Goal: Task Accomplishment & Management: Manage account settings

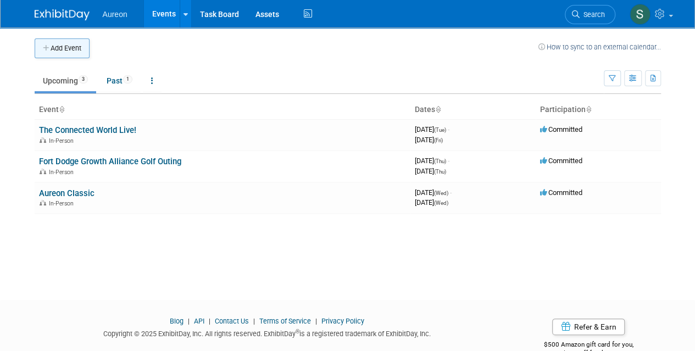
click at [55, 51] on button "Add Event" at bounding box center [62, 48] width 55 height 20
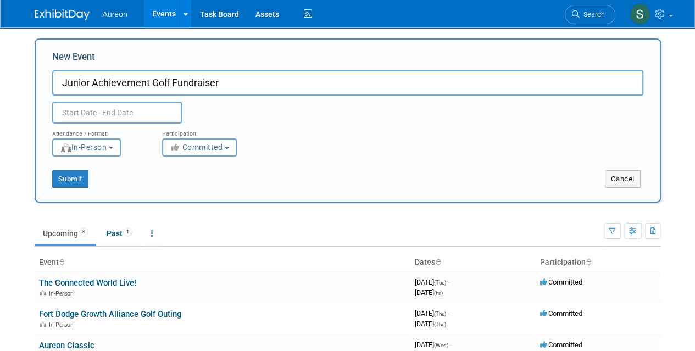
type input "Junior Achievement Golf Fundraiser"
click at [81, 108] on input "text" at bounding box center [117, 113] width 130 height 22
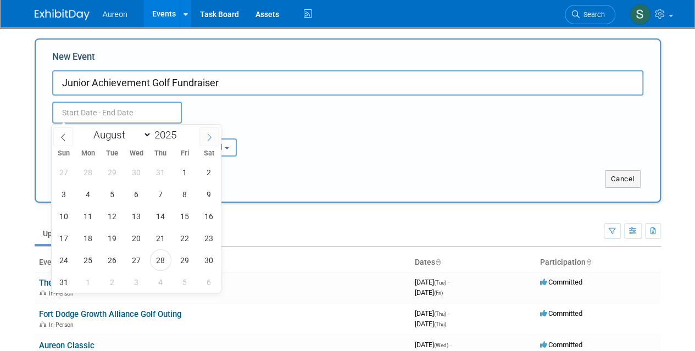
click at [211, 140] on icon at bounding box center [209, 137] width 8 height 8
select select "8"
click at [86, 221] on span "15" at bounding box center [87, 215] width 21 height 21
type input "[DATE] to [DATE]"
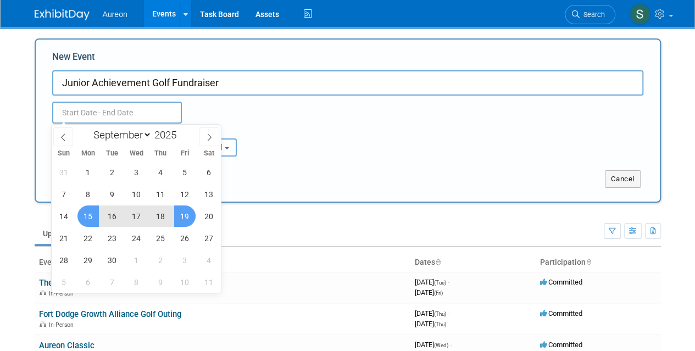
type input "[DATE] to [DATE]"
click at [376, 137] on div "Attendance / Format: <img src="[URL][DOMAIN_NAME]" style="width: 19px; margin-t…" at bounding box center [347, 140] width 607 height 33
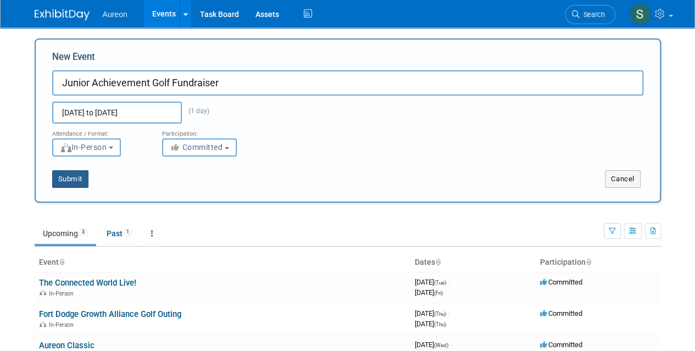
click at [76, 174] on button "Submit" at bounding box center [70, 179] width 36 height 18
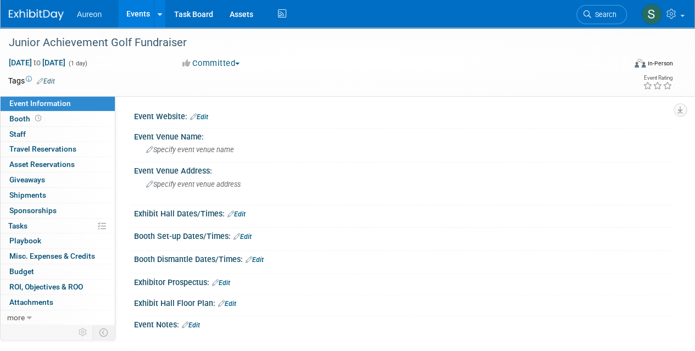
click at [208, 115] on link "Edit" at bounding box center [199, 117] width 18 height 8
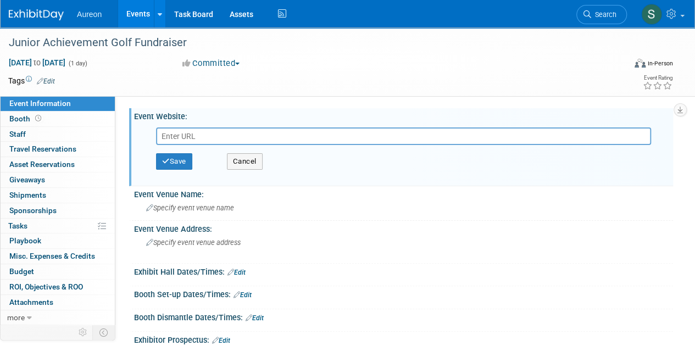
click at [207, 138] on input "text" at bounding box center [403, 136] width 495 height 18
paste input "https://secure.qgiv.com/for/2jgolclas/event/31stannualjagolfclassic/"
type input "https://secure.qgiv.com/for/2jgolclas/event/31stannualjagolfclassic/"
click at [186, 161] on button "Save" at bounding box center [174, 161] width 36 height 16
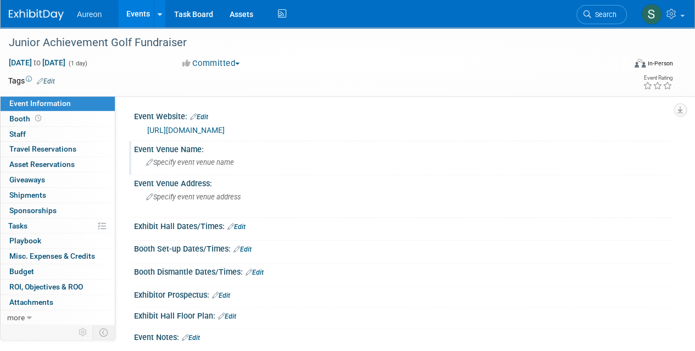
click at [222, 163] on span "Specify event venue name" at bounding box center [190, 162] width 88 height 8
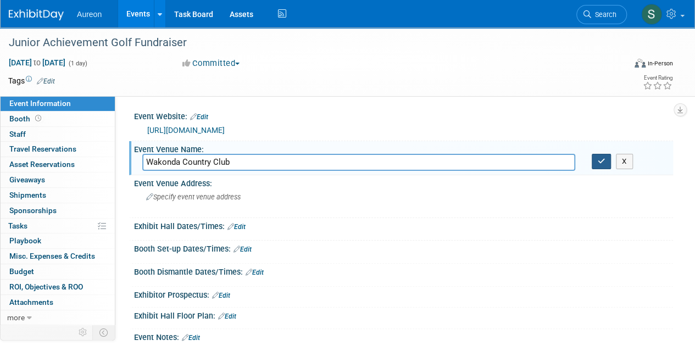
type input "Wakonda Country Club"
click at [602, 159] on icon "button" at bounding box center [602, 161] width 8 height 7
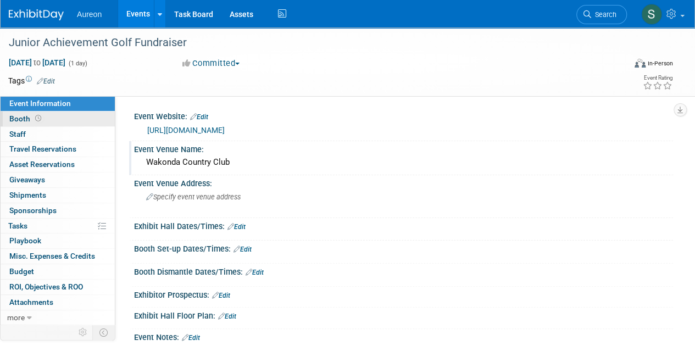
click at [12, 114] on span "Booth" at bounding box center [26, 118] width 34 height 9
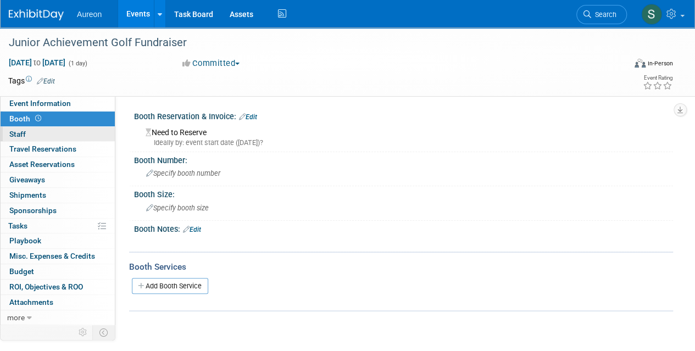
click at [12, 128] on link "0 Staff 0" at bounding box center [58, 134] width 114 height 15
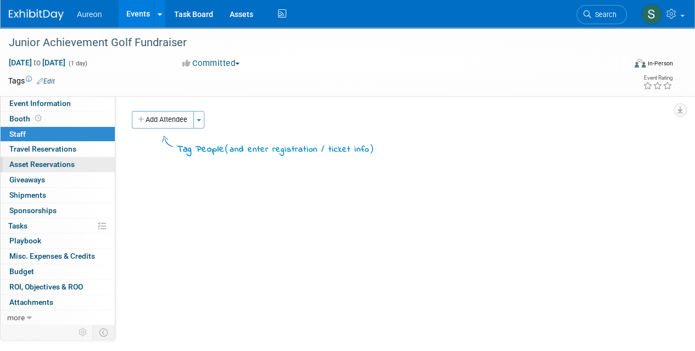
click at [24, 162] on span "Asset Reservations 0" at bounding box center [41, 164] width 65 height 9
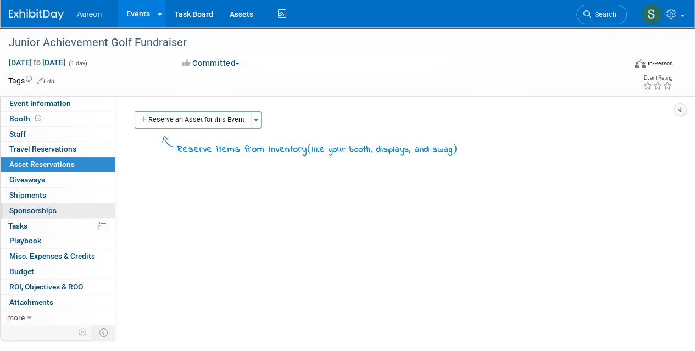
click at [37, 211] on span "Sponsorships 0" at bounding box center [32, 210] width 47 height 9
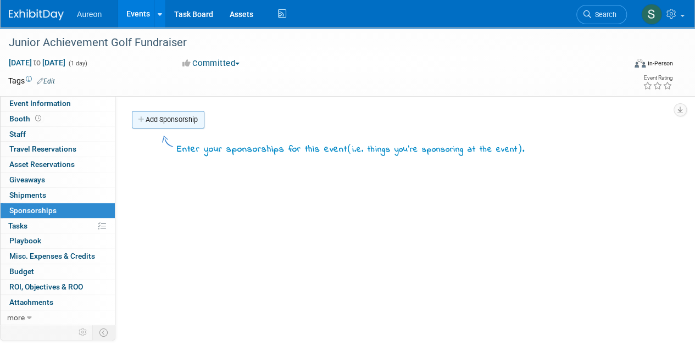
click at [174, 116] on link "Add Sponsorship" at bounding box center [168, 120] width 73 height 18
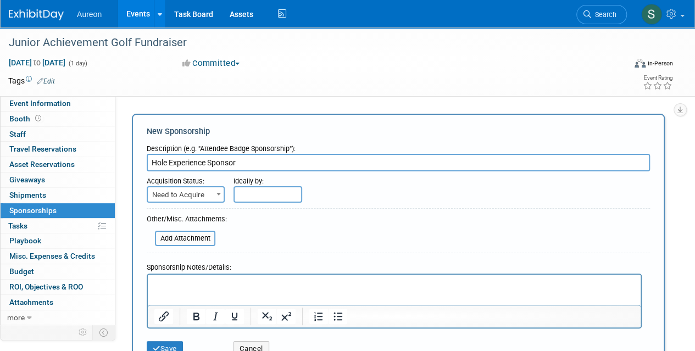
type input "Hole Experience Sponsor"
click at [214, 189] on span at bounding box center [218, 194] width 11 height 14
select select "2"
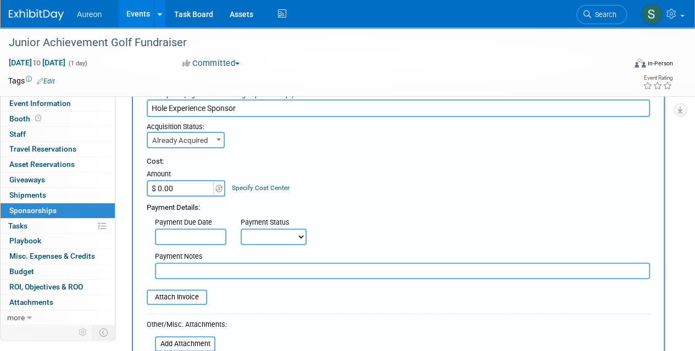
scroll to position [55, 0]
click at [192, 189] on input "$ 0.00" at bounding box center [181, 188] width 69 height 16
type input "$ 1,000.00"
click at [394, 190] on div "Cost: Amount $ 1,000.00 Specify Cost Center Cost Center -- Not Specified --" at bounding box center [398, 176] width 503 height 40
click at [311, 239] on div "Not Paid Yet Partially Paid Paid in Full" at bounding box center [278, 236] width 74 height 16
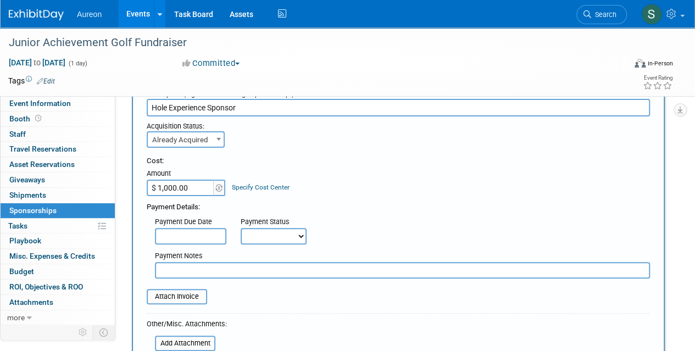
click at [280, 239] on select "Not Paid Yet Partially Paid Paid in Full" at bounding box center [274, 236] width 66 height 16
select select "1"
click at [241, 228] on select "Not Paid Yet Partially Paid Paid in Full" at bounding box center [274, 236] width 66 height 16
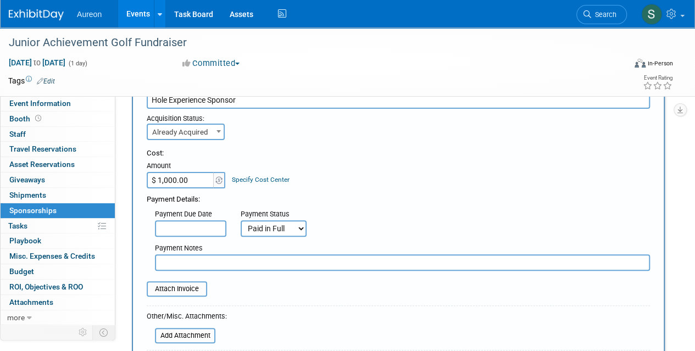
scroll to position [165, 0]
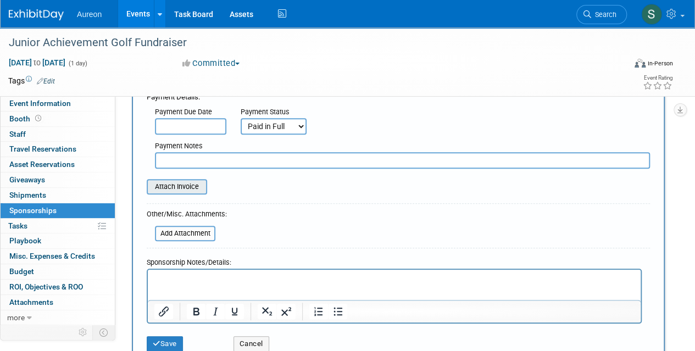
click at [176, 184] on input "file" at bounding box center [140, 186] width 131 height 13
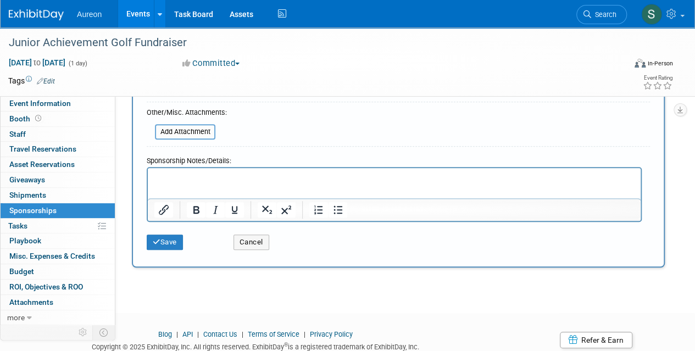
scroll to position [275, 0]
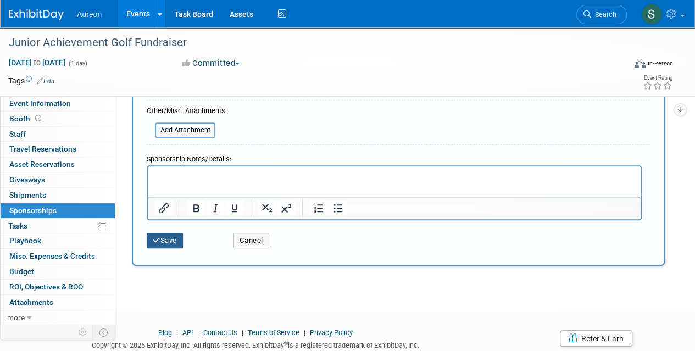
click at [161, 243] on button "Save" at bounding box center [165, 240] width 36 height 15
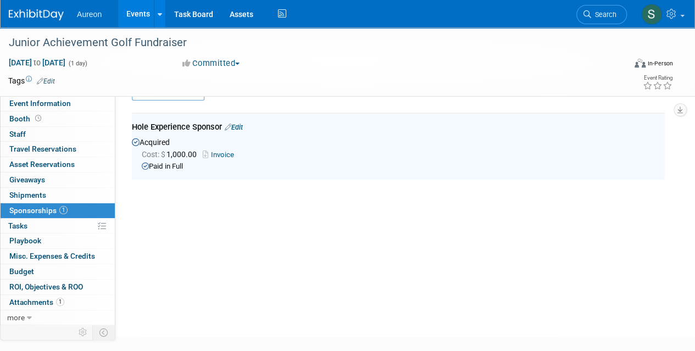
scroll to position [23, 0]
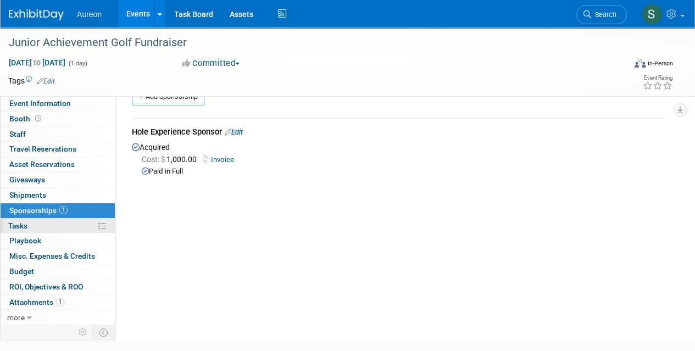
click at [52, 228] on link "0% Tasks 0%" at bounding box center [58, 226] width 114 height 15
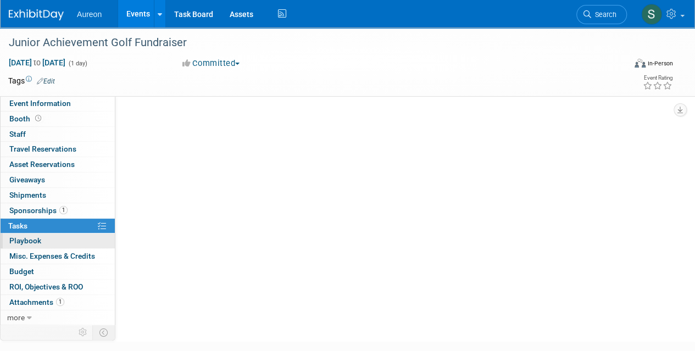
scroll to position [0, 0]
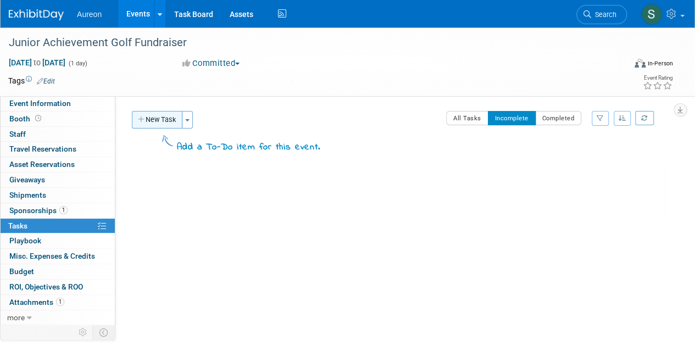
click at [164, 113] on button "New Task" at bounding box center [157, 120] width 51 height 18
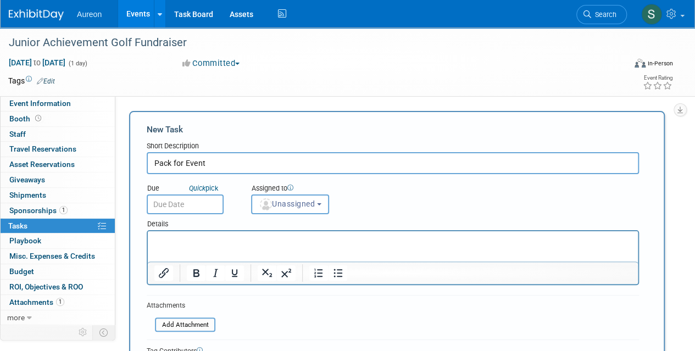
type input "Pack for Event"
click at [190, 210] on input "text" at bounding box center [185, 204] width 77 height 20
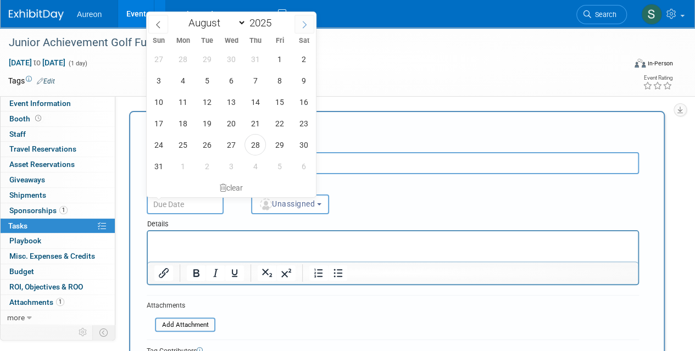
click at [303, 26] on icon at bounding box center [304, 25] width 8 height 8
select select "8"
click at [208, 79] on span "9" at bounding box center [206, 80] width 21 height 21
type input "Sep 9, 2025"
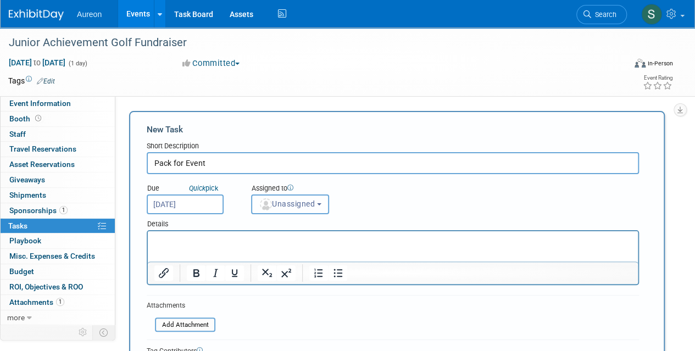
click at [300, 199] on span "Unassigned" at bounding box center [287, 203] width 56 height 9
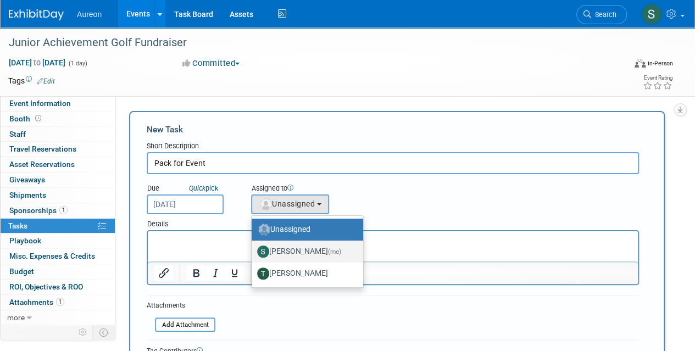
click at [306, 246] on label "Sophia Millang (me)" at bounding box center [304, 252] width 95 height 18
click at [253, 247] on input "Sophia Millang (me)" at bounding box center [249, 250] width 7 height 7
select select "ddcf52d0-e870-41f0-90bf-269b9fa637c3"
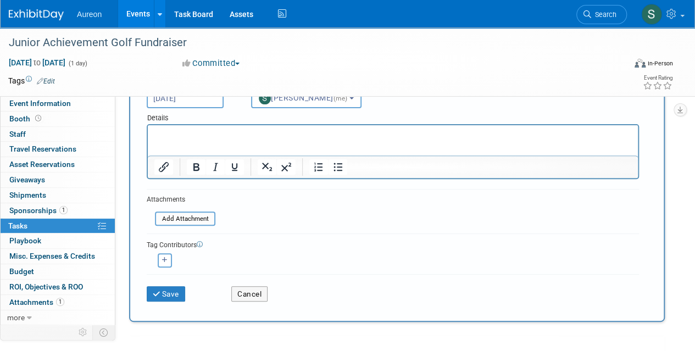
scroll to position [110, 0]
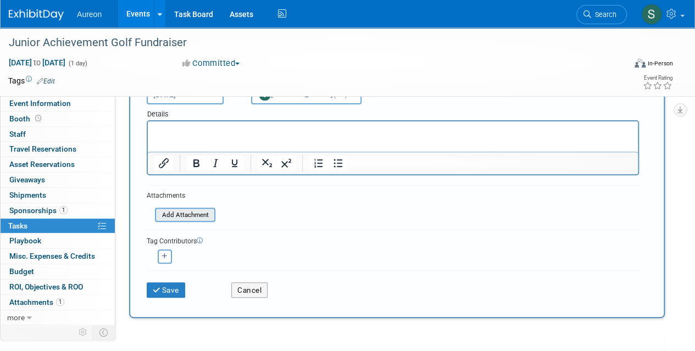
click at [175, 219] on input "file" at bounding box center [148, 215] width 131 height 13
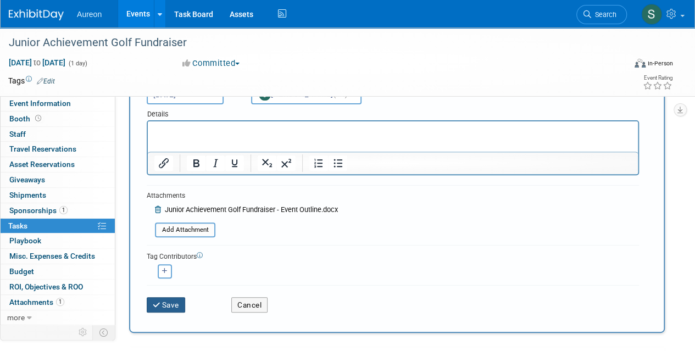
click at [173, 303] on button "Save" at bounding box center [166, 304] width 38 height 15
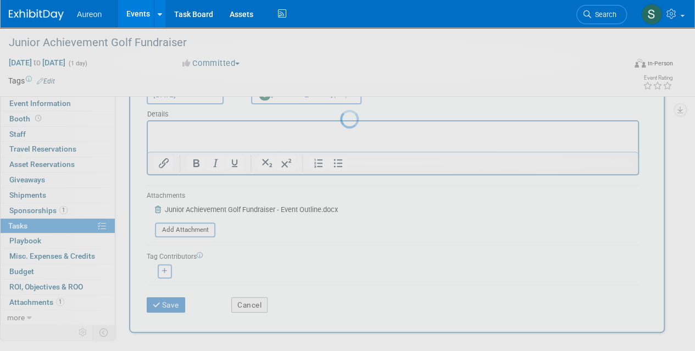
scroll to position [0, 0]
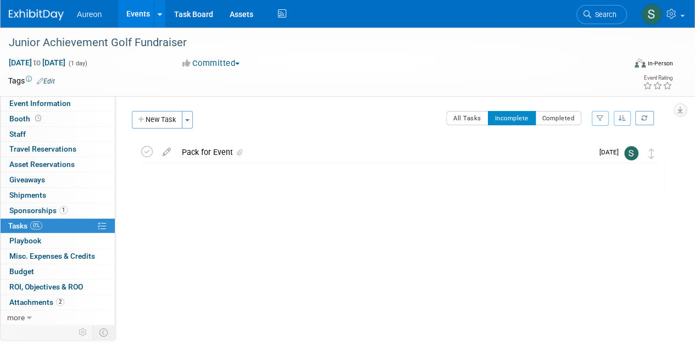
click at [149, 114] on button "New Task" at bounding box center [157, 120] width 51 height 18
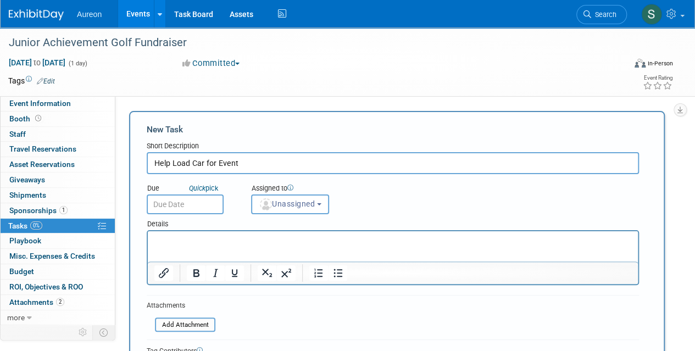
type input "Help Load Car for Event"
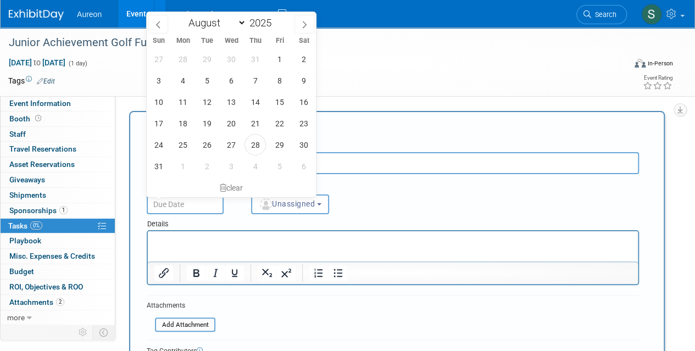
click at [188, 208] on input "text" at bounding box center [185, 204] width 77 height 20
click at [306, 24] on icon at bounding box center [304, 25] width 8 height 8
click at [152, 27] on span at bounding box center [158, 24] width 20 height 19
select select "8"
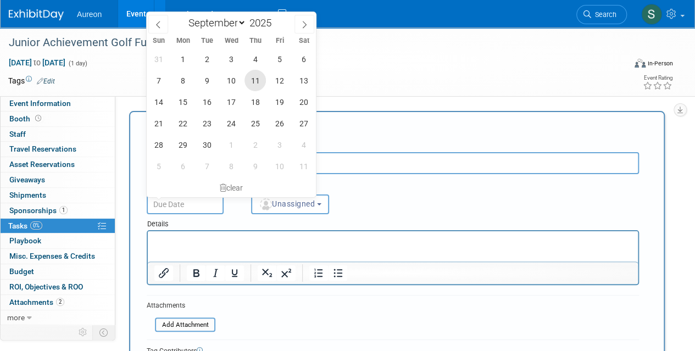
click at [263, 82] on span "11" at bounding box center [254, 80] width 21 height 21
type input "Sep 11, 2025"
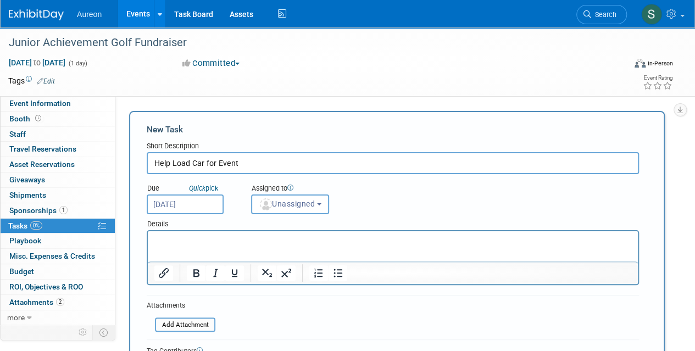
click at [207, 204] on input "Sep 11, 2025" at bounding box center [185, 204] width 77 height 20
click at [345, 194] on div "Assigned to <img src="https://www.exhibitday.com/Images/Unassigned-User-Icon.pn…" at bounding box center [306, 197] width 127 height 36
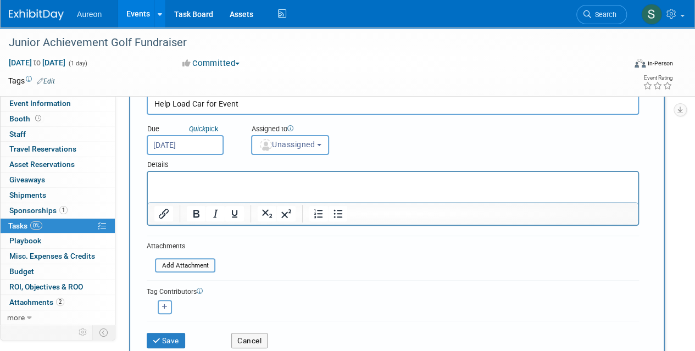
scroll to position [165, 0]
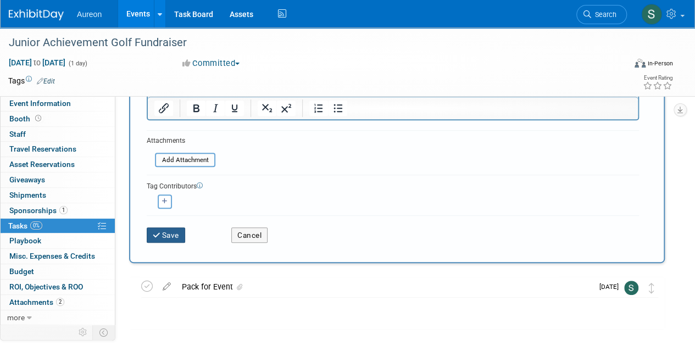
click at [167, 236] on button "Save" at bounding box center [166, 234] width 38 height 15
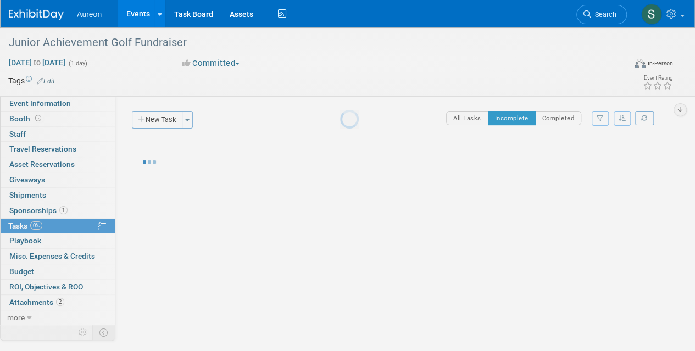
scroll to position [0, 0]
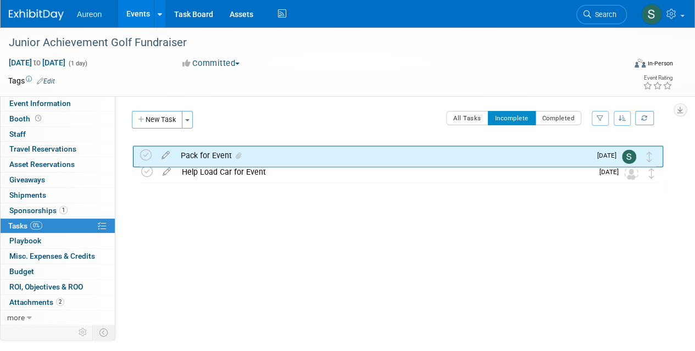
drag, startPoint x: 654, startPoint y: 175, endPoint x: 653, endPoint y: 159, distance: 16.6
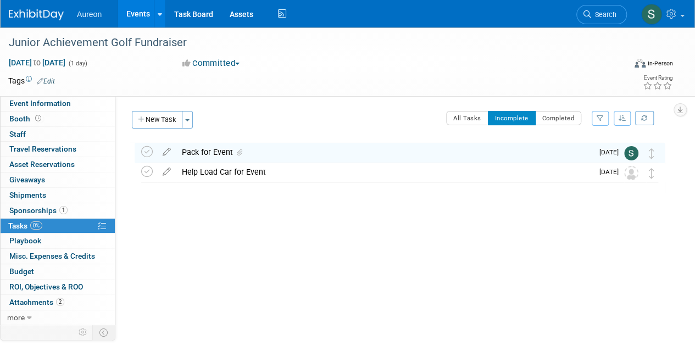
drag, startPoint x: 653, startPoint y: 159, endPoint x: 651, endPoint y: 181, distance: 22.0
click at [651, 181] on div "Junior Achievement Golf Fundraiser Sep 15, 2025 to Sep 15, 2025 (Going) Help Lo…" at bounding box center [397, 168] width 536 height 52
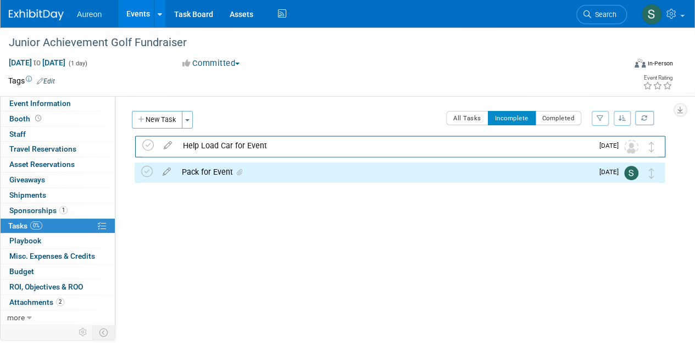
drag, startPoint x: 651, startPoint y: 181, endPoint x: 651, endPoint y: 153, distance: 28.0
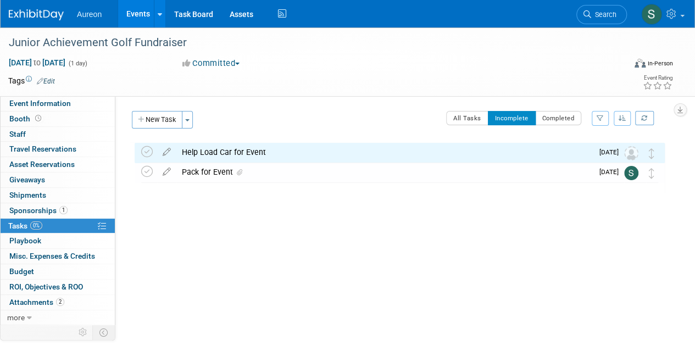
click at [361, 259] on div "Event Website: Edit https://secure.qgiv.com/for/2jgolclas/event/31stannualjagol…" at bounding box center [394, 209] width 558 height 227
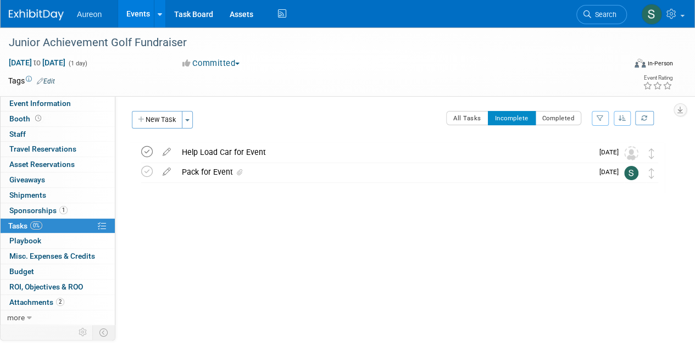
click at [142, 152] on icon at bounding box center [147, 152] width 12 height 12
click at [551, 120] on button "Completed" at bounding box center [558, 118] width 47 height 14
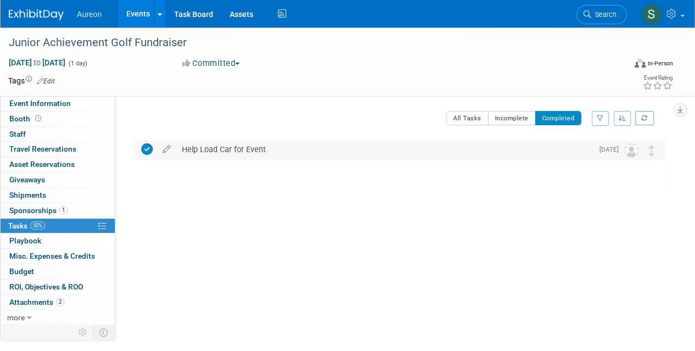
click at [152, 150] on icon at bounding box center [147, 149] width 12 height 12
click at [465, 120] on button "All Tasks" at bounding box center [467, 118] width 42 height 14
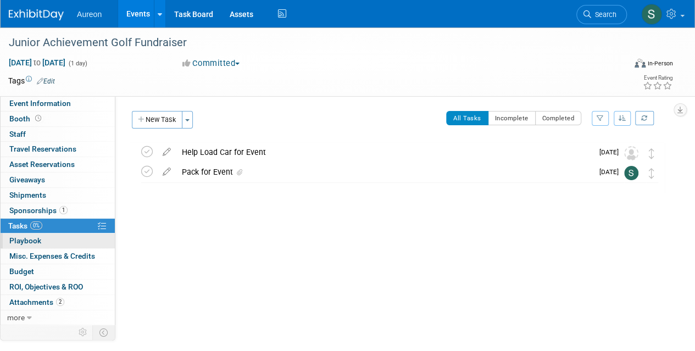
click at [23, 241] on span "Playbook 0" at bounding box center [25, 240] width 32 height 9
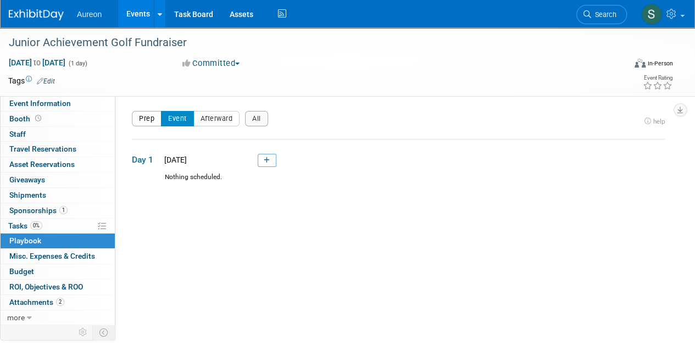
click at [148, 123] on button "Prep" at bounding box center [147, 118] width 30 height 15
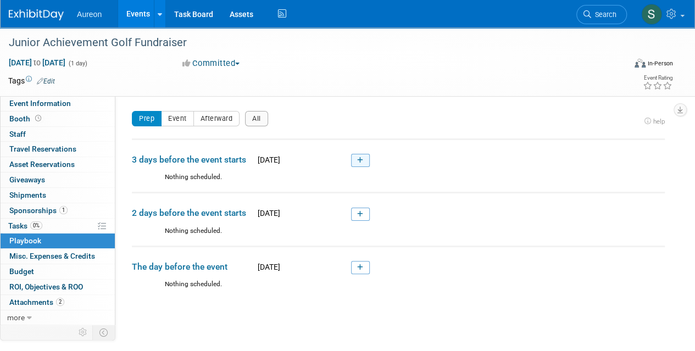
click at [366, 162] on link at bounding box center [360, 160] width 19 height 13
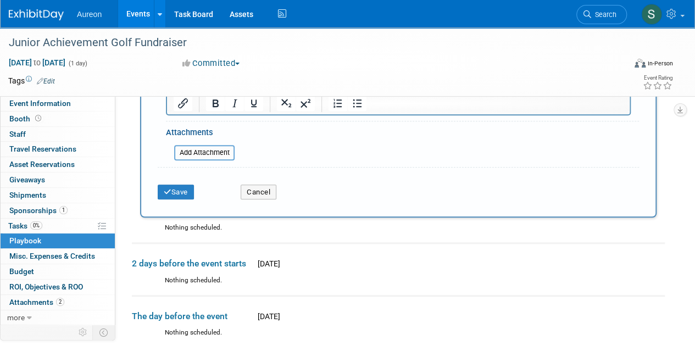
scroll to position [439, 0]
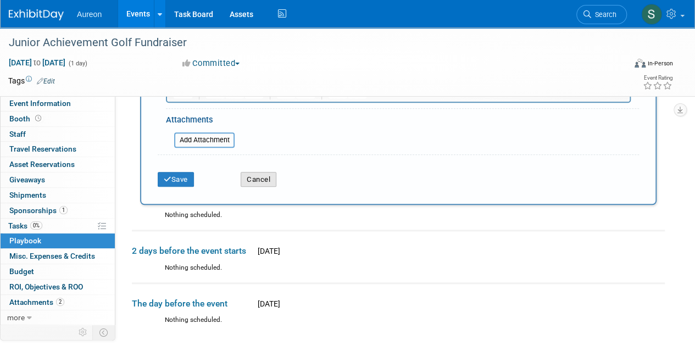
click at [254, 176] on button "Cancel" at bounding box center [259, 179] width 36 height 15
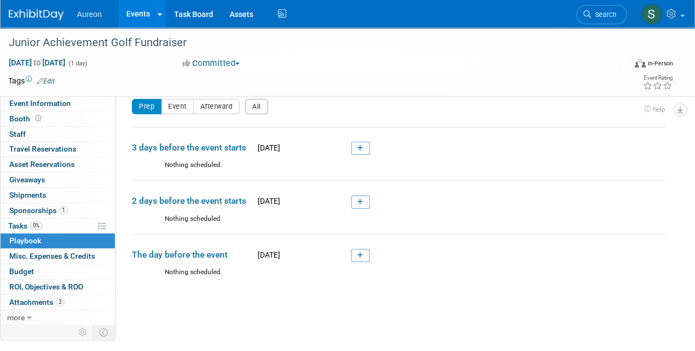
scroll to position [0, 0]
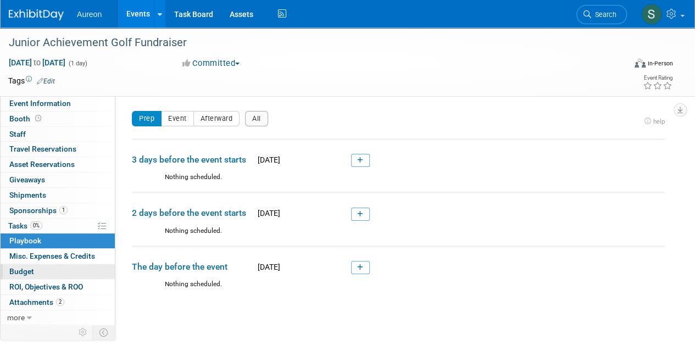
click at [46, 273] on link "Budget" at bounding box center [58, 271] width 114 height 15
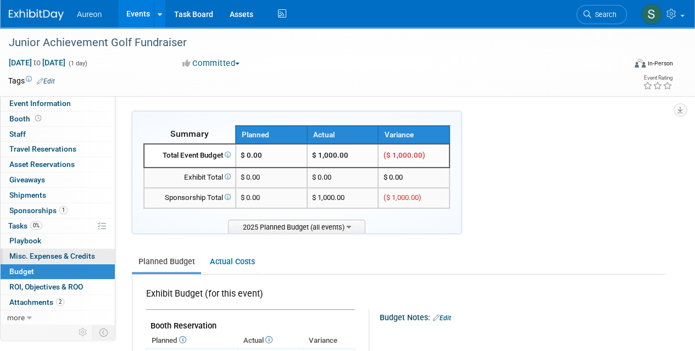
click at [53, 252] on span "Misc. Expenses & Credits 0" at bounding box center [52, 256] width 86 height 9
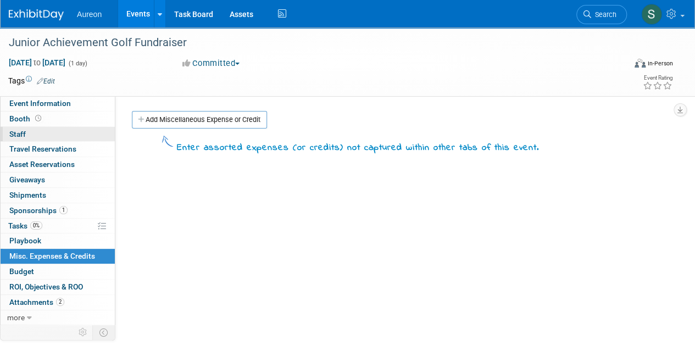
click at [53, 132] on link "0 Staff 0" at bounding box center [58, 134] width 114 height 15
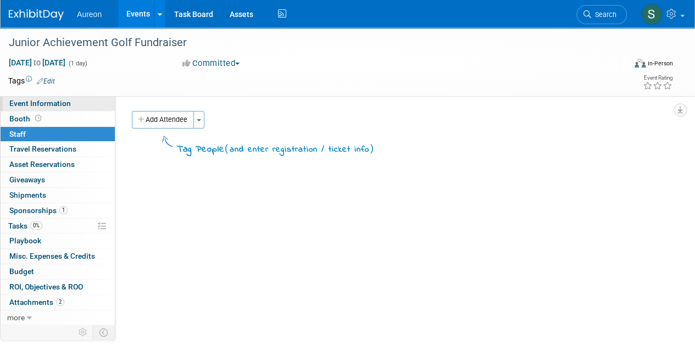
click at [57, 107] on span "Event Information" at bounding box center [40, 103] width 62 height 9
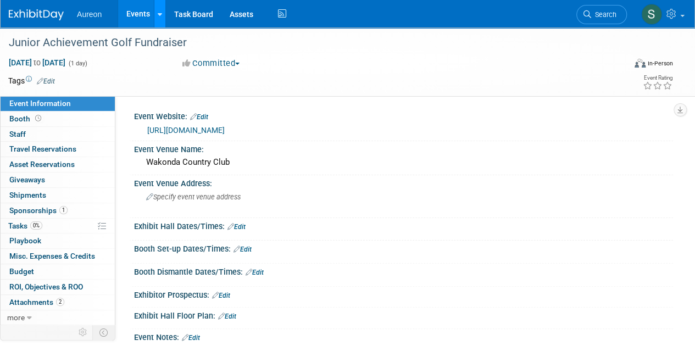
click at [159, 15] on icon at bounding box center [160, 14] width 4 height 7
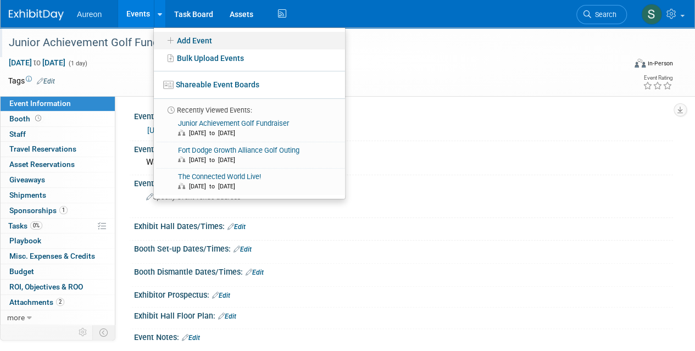
click at [168, 42] on icon at bounding box center [171, 41] width 12 height 8
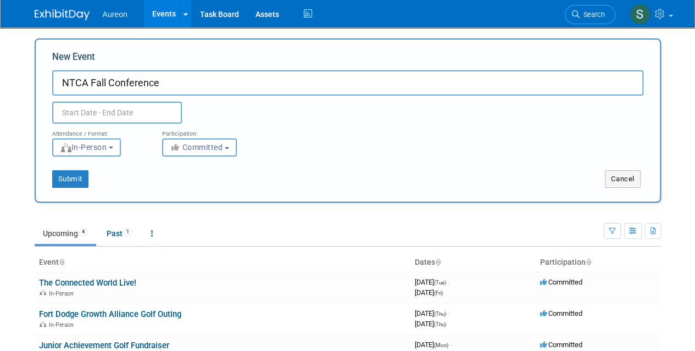
type input "NTCA Fall Conference"
click at [77, 110] on input "text" at bounding box center [117, 113] width 130 height 22
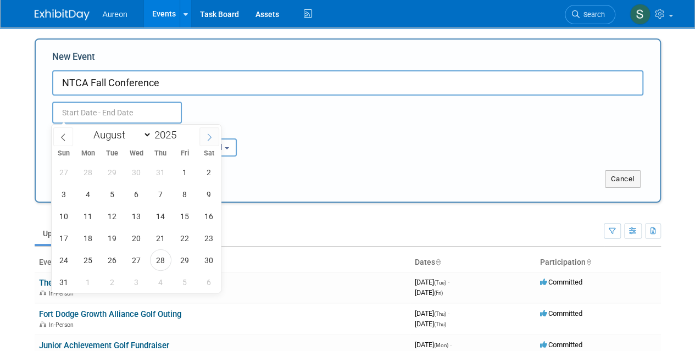
click at [211, 136] on icon at bounding box center [209, 137] width 8 height 8
select select "8"
click at [85, 219] on span "15" at bounding box center [87, 215] width 21 height 21
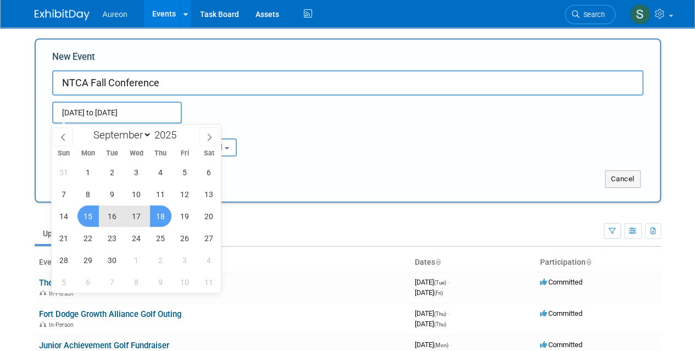
click at [160, 220] on span "18" at bounding box center [160, 215] width 21 height 21
type input "Sep 15, 2025 to Sep 18, 2025"
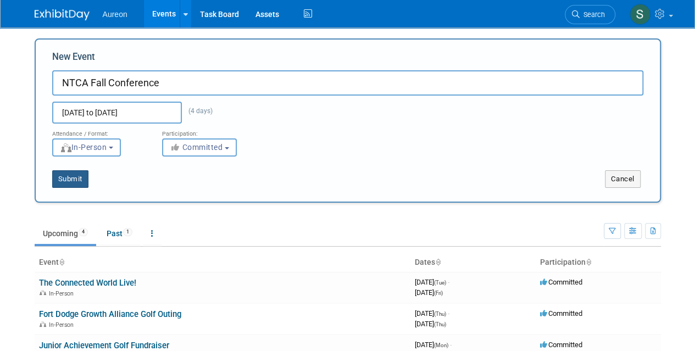
click at [60, 180] on button "Submit" at bounding box center [70, 179] width 36 height 18
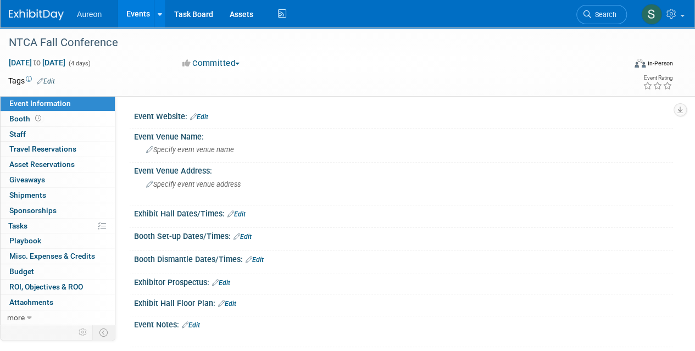
click at [199, 113] on link "Edit" at bounding box center [199, 117] width 18 height 8
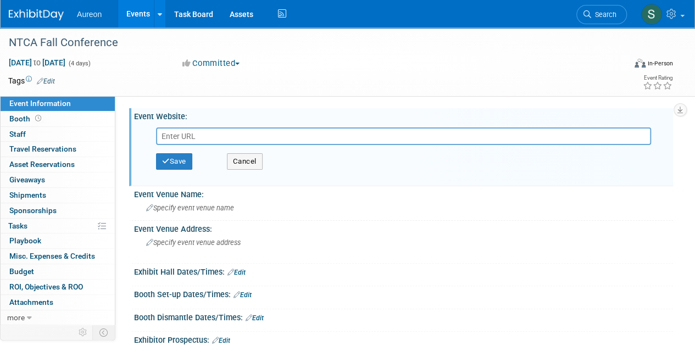
click at [197, 135] on input "text" at bounding box center [403, 136] width 495 height 18
paste input "https://www.ntca.org/learn/events/fall-conference"
type input "https://www.ntca.org/learn/events/fall-conference"
click at [175, 153] on div "Save Cancel" at bounding box center [406, 161] width 500 height 33
click at [180, 160] on button "Save" at bounding box center [174, 161] width 36 height 16
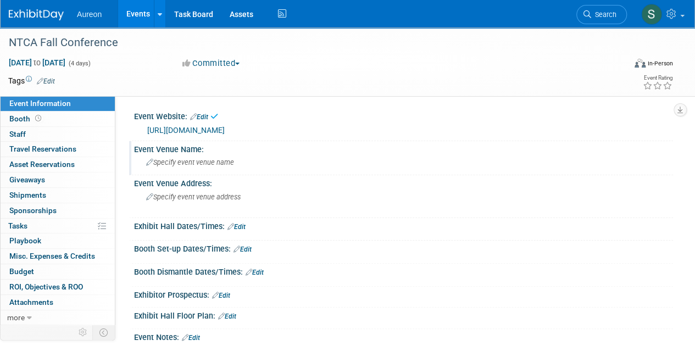
click at [228, 161] on span "Specify event venue name" at bounding box center [190, 162] width 88 height 8
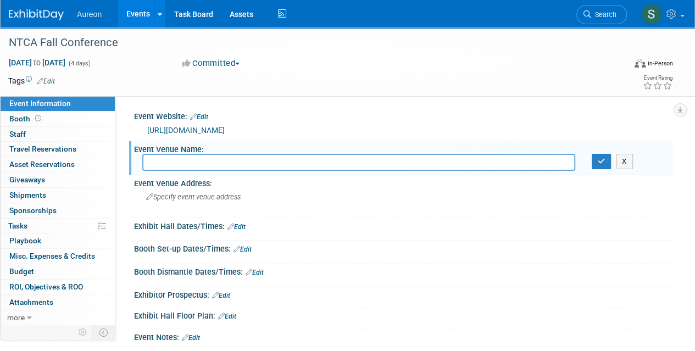
type input ":"
type input "Las Vegas, NV"
click at [590, 164] on div "X" at bounding box center [628, 161] width 90 height 15
click at [596, 163] on button "button" at bounding box center [602, 161] width 20 height 15
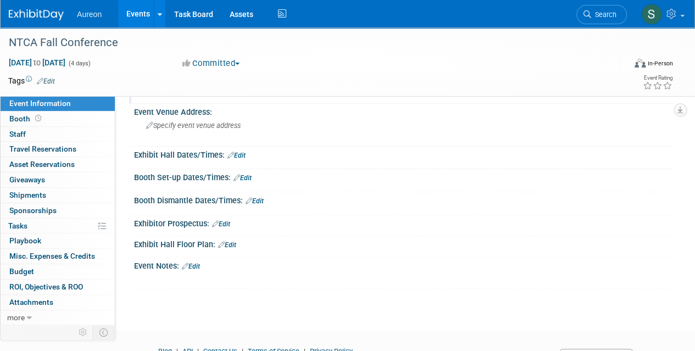
scroll to position [55, 0]
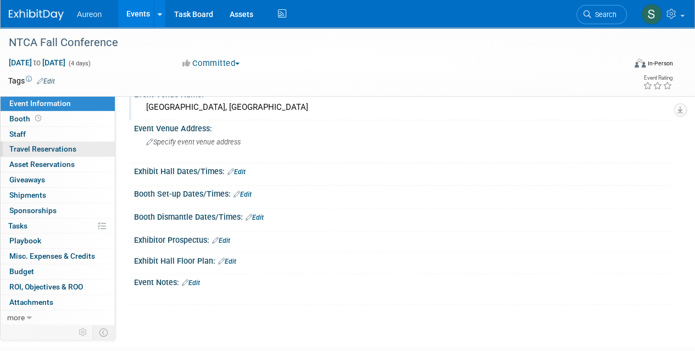
click at [18, 151] on span "Travel Reservations 0" at bounding box center [42, 148] width 67 height 9
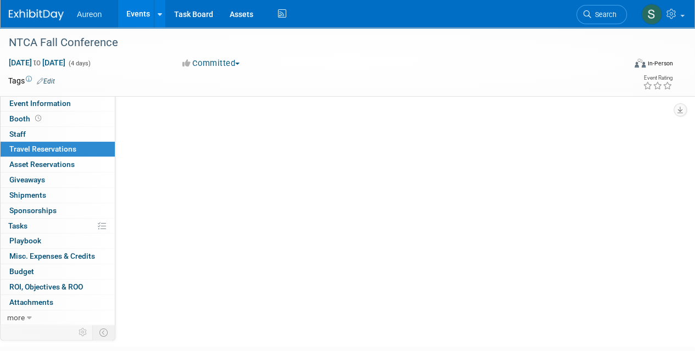
scroll to position [0, 0]
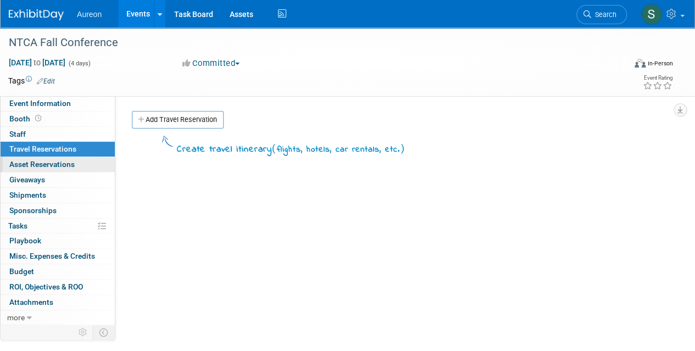
click at [21, 166] on span "Asset Reservations 0" at bounding box center [41, 164] width 65 height 9
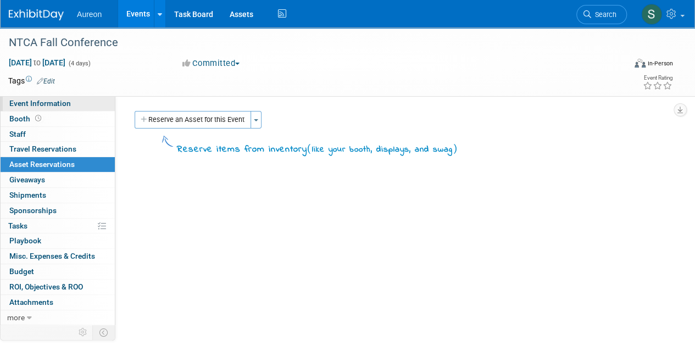
click at [78, 104] on link "Event Information" at bounding box center [58, 103] width 114 height 15
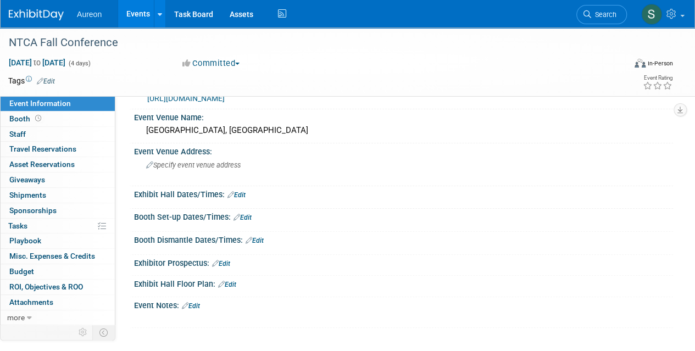
scroll to position [55, 0]
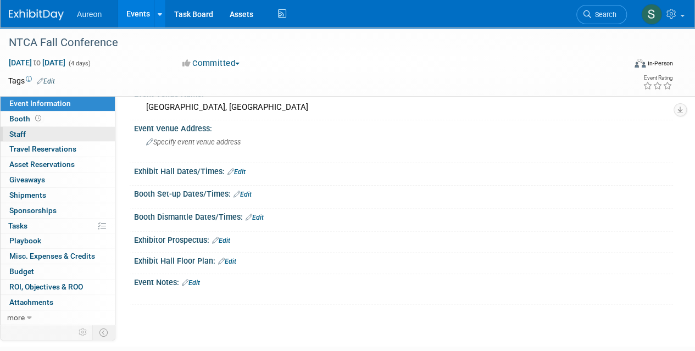
click at [70, 136] on link "0 Staff 0" at bounding box center [58, 134] width 114 height 15
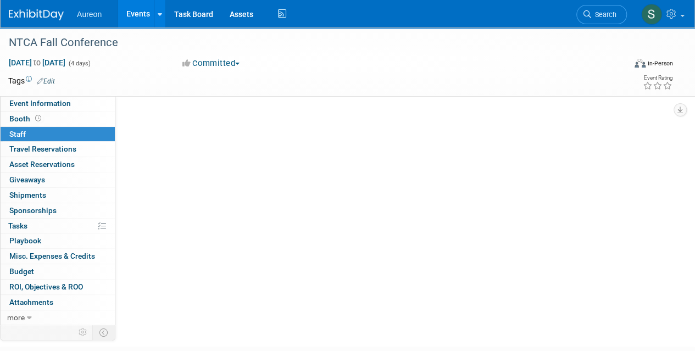
scroll to position [0, 0]
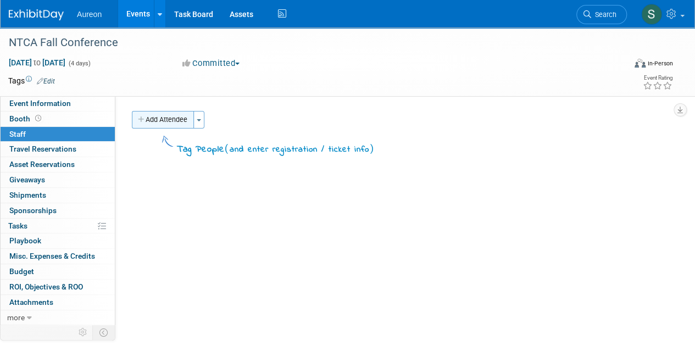
click at [171, 115] on button "Add Attendee" at bounding box center [163, 120] width 62 height 18
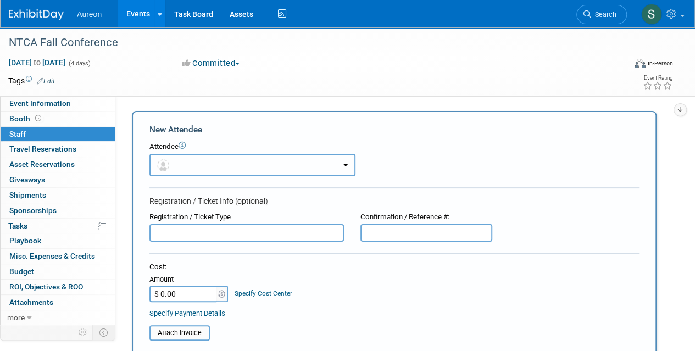
click at [336, 161] on button "button" at bounding box center [252, 165] width 206 height 23
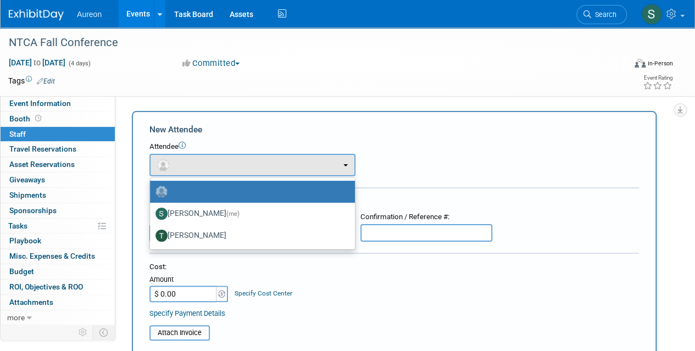
click at [457, 160] on div "Attendee <img src="https://www.exhibitday.com/Images/Unassigned-User-Icon.png" …" at bounding box center [393, 159] width 489 height 35
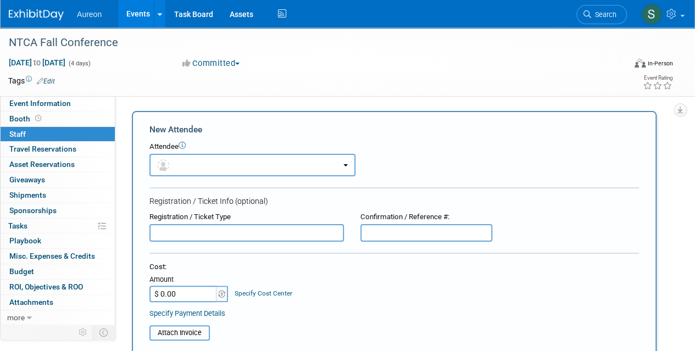
scroll to position [55, 0]
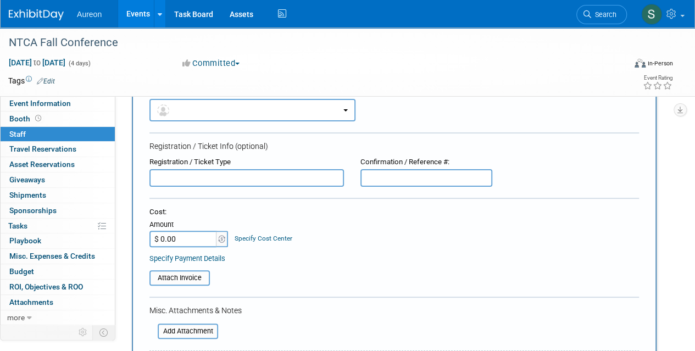
click at [245, 178] on input "text" at bounding box center [246, 178] width 194 height 18
click at [328, 233] on div "Cost: Amount $ 0.00 Specify Cost Center Cost Center -- Not Specified --" at bounding box center [393, 227] width 489 height 40
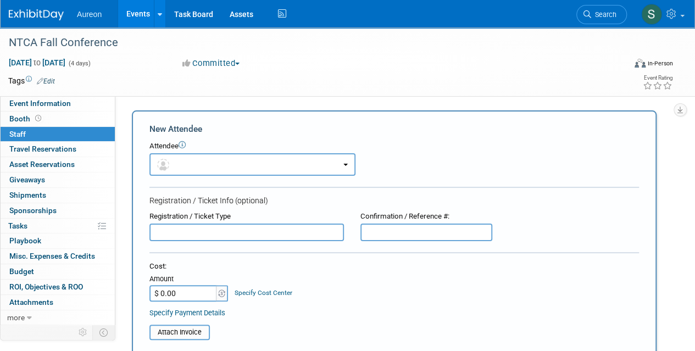
scroll to position [110, 0]
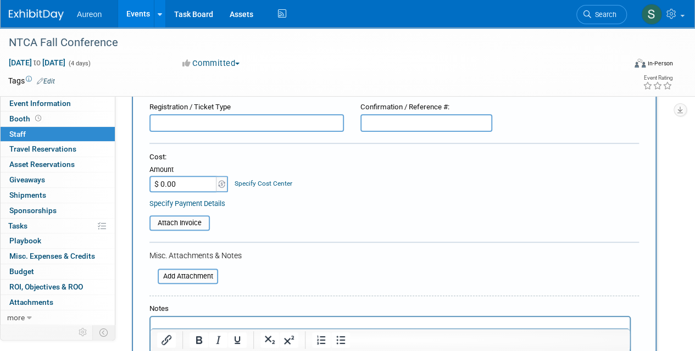
click at [174, 177] on input "$ 0.00" at bounding box center [183, 184] width 69 height 16
type input "$ 1,099.00"
click at [185, 224] on input "file" at bounding box center [143, 222] width 131 height 13
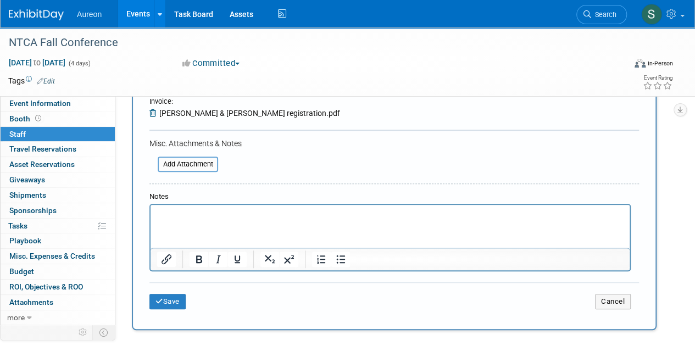
scroll to position [165, 0]
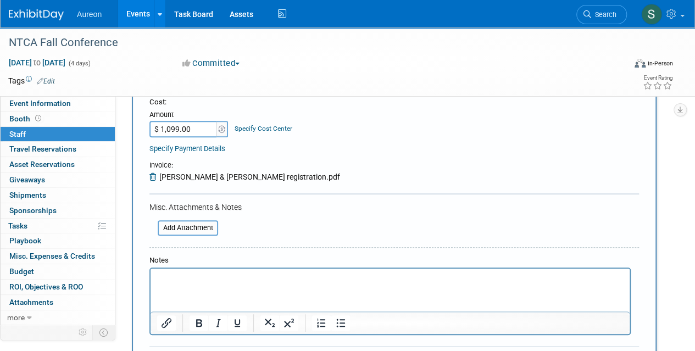
click at [278, 177] on span "mark baedke & steve schmiedt registration.pdf" at bounding box center [249, 176] width 181 height 9
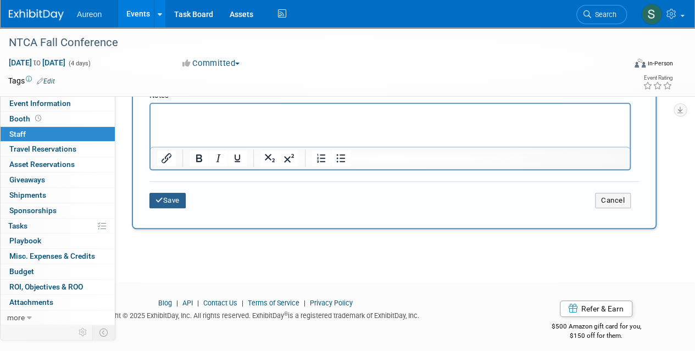
click at [173, 202] on button "Save" at bounding box center [167, 200] width 36 height 15
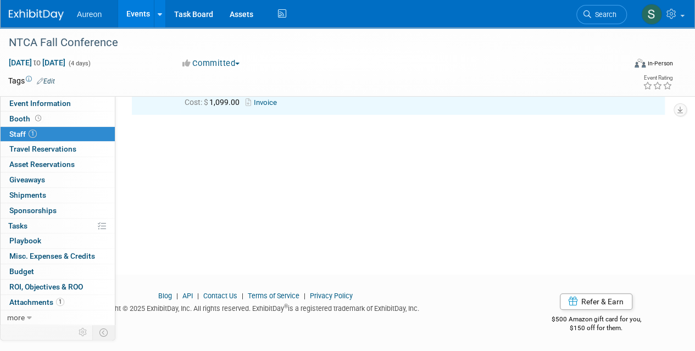
scroll to position [0, 0]
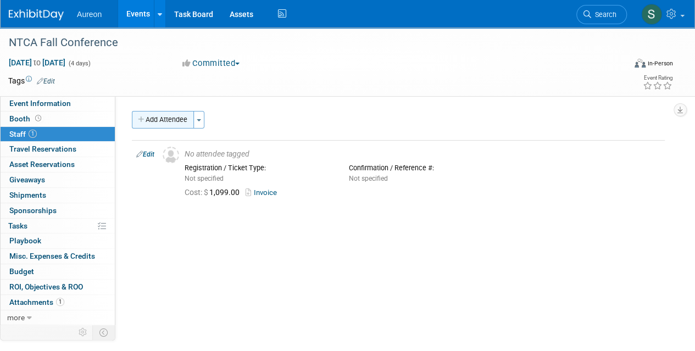
click at [144, 125] on button "Add Attendee" at bounding box center [163, 120] width 62 height 18
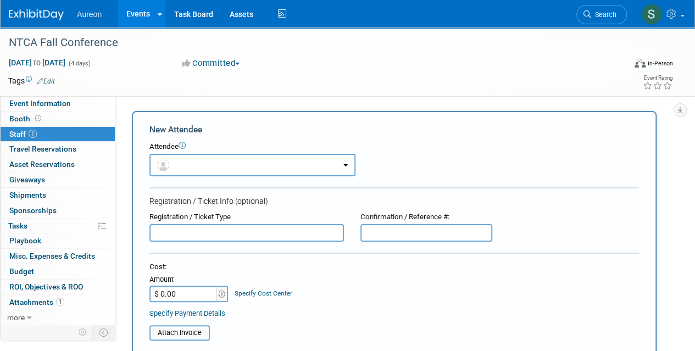
click at [166, 291] on input "$ 0.00" at bounding box center [183, 294] width 69 height 16
type input "$ 1,099.00"
click at [437, 301] on div "Cost: Amount $ 1,099.00 Specify Cost Center Cost Center -- Not Specified --" at bounding box center [393, 282] width 489 height 40
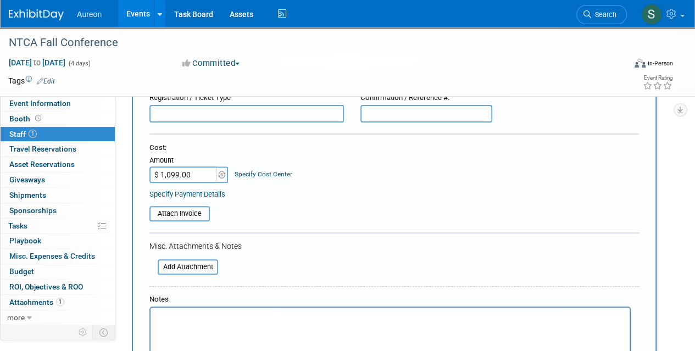
scroll to position [275, 0]
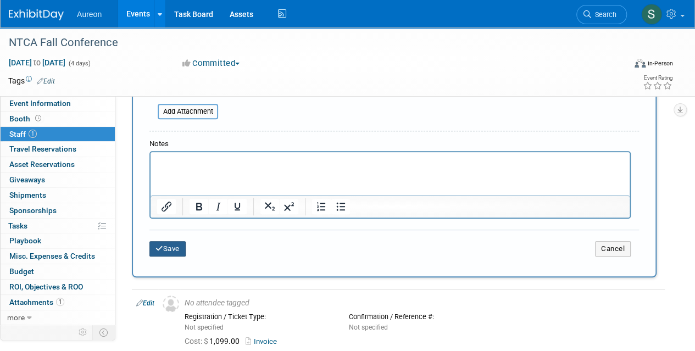
click at [179, 249] on button "Save" at bounding box center [167, 248] width 36 height 15
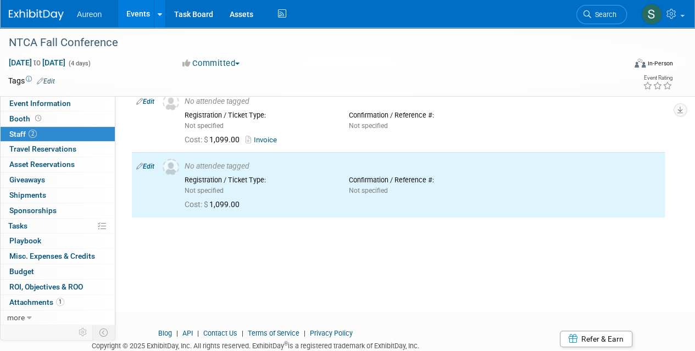
scroll to position [35, 0]
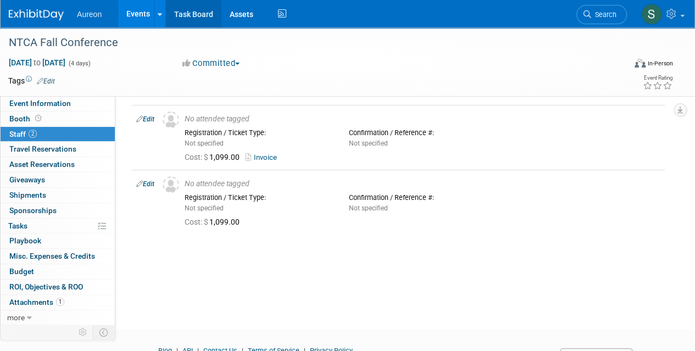
click at [195, 17] on link "Task Board" at bounding box center [193, 13] width 55 height 27
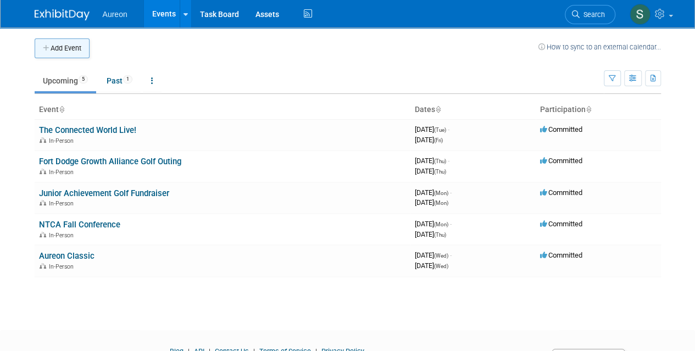
click at [83, 47] on button "Add Event" at bounding box center [62, 48] width 55 height 20
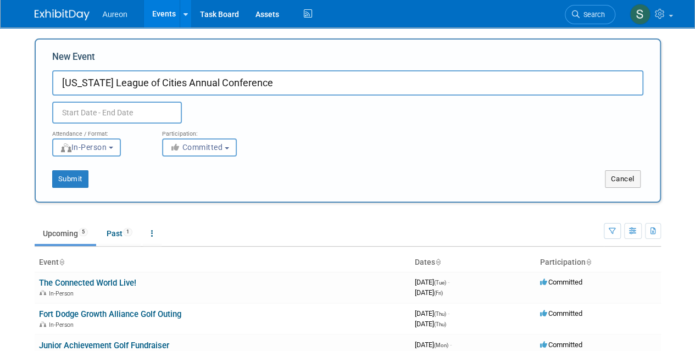
type input "[US_STATE] League of Cities Annual Conference"
click at [116, 108] on input "text" at bounding box center [117, 113] width 130 height 22
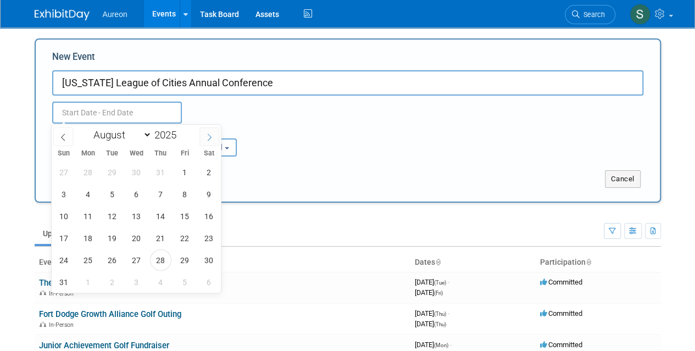
click at [216, 136] on span at bounding box center [209, 136] width 20 height 19
select select "8"
click at [132, 219] on span "17" at bounding box center [136, 215] width 21 height 21
click at [178, 215] on span "19" at bounding box center [184, 215] width 21 height 21
type input "[DATE] to [DATE]"
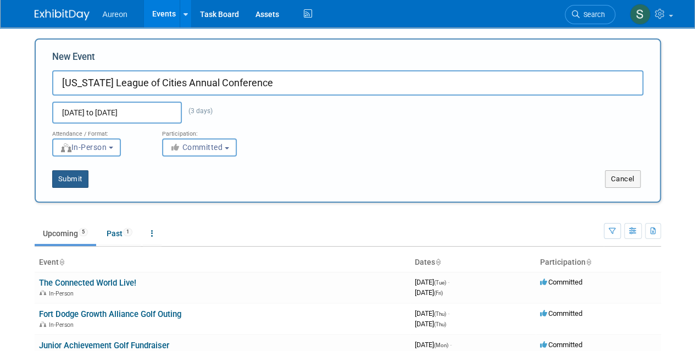
click at [78, 176] on button "Submit" at bounding box center [70, 179] width 36 height 18
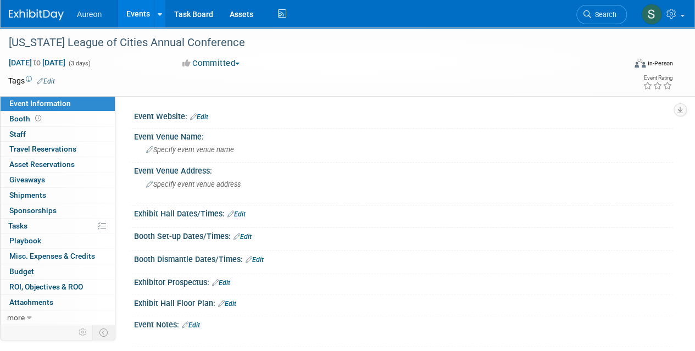
click at [198, 119] on link "Edit" at bounding box center [199, 117] width 18 height 8
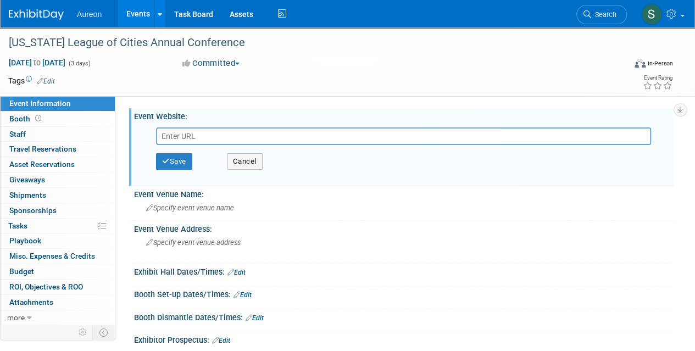
click at [227, 135] on input "text" at bounding box center [403, 136] width 495 height 18
paste input "[URL][DOMAIN_NAME]"
type input "[URL][DOMAIN_NAME]"
click at [171, 161] on button "Save" at bounding box center [174, 161] width 36 height 16
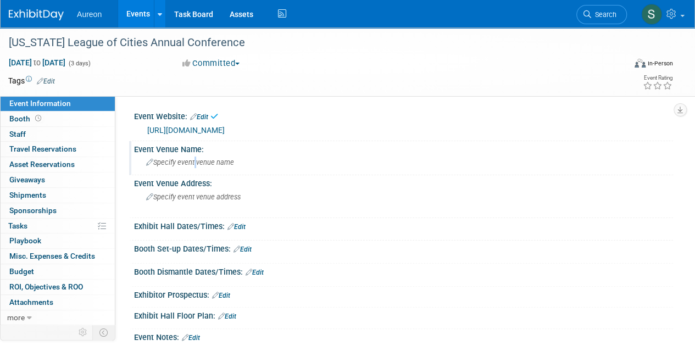
click at [194, 164] on span "Specify event venue name" at bounding box center [190, 162] width 88 height 8
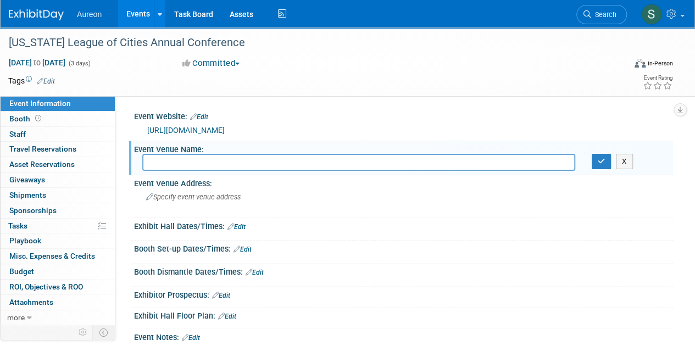
click at [207, 163] on input "text" at bounding box center [358, 162] width 433 height 17
type input "Community Choice Credit [GEOGRAPHIC_DATA], DSM"
click at [599, 163] on icon "button" at bounding box center [602, 161] width 8 height 7
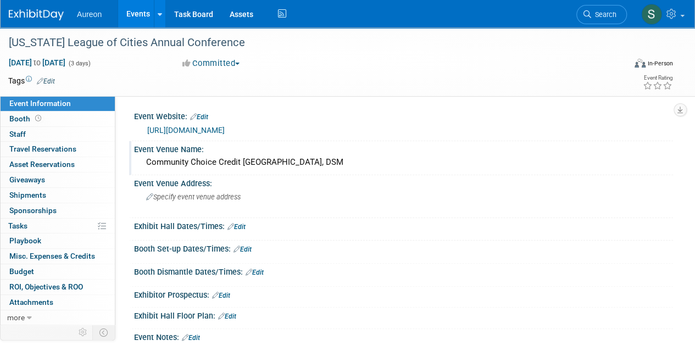
scroll to position [55, 0]
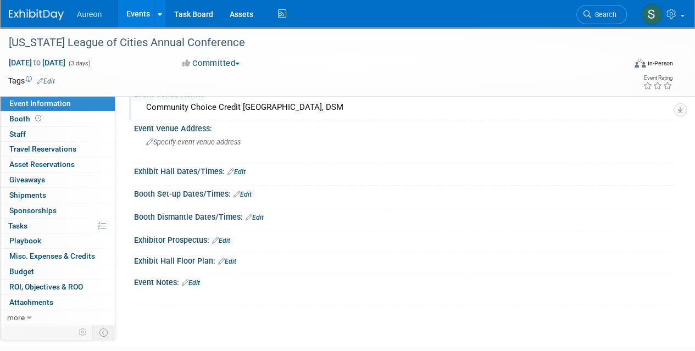
click at [235, 170] on link "Edit" at bounding box center [236, 172] width 18 height 8
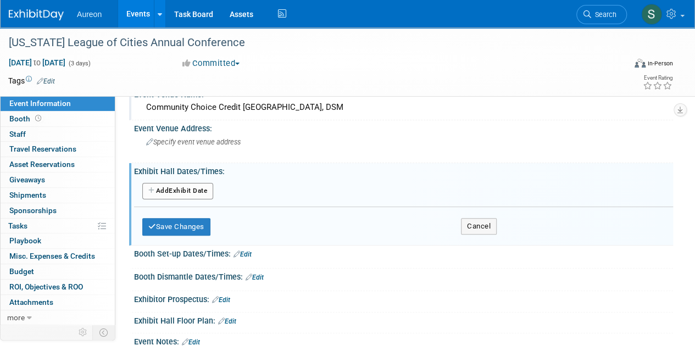
click at [182, 194] on button "Add Another Exhibit Date" at bounding box center [177, 191] width 71 height 16
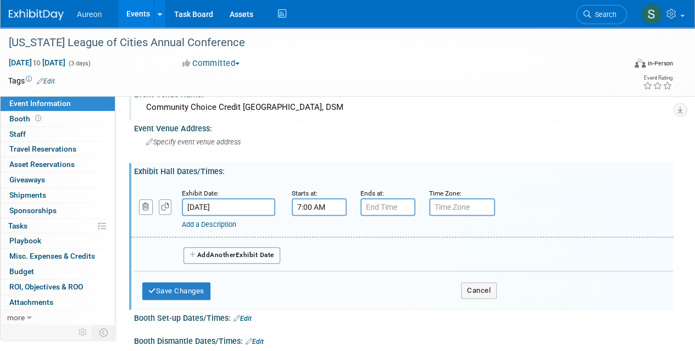
click at [321, 200] on input "7:00 AM" at bounding box center [319, 207] width 55 height 18
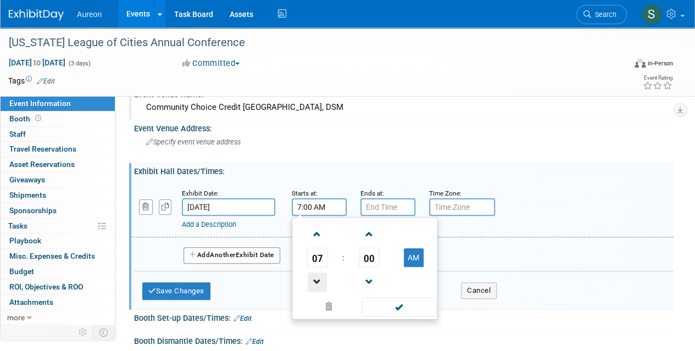
click at [318, 282] on span at bounding box center [317, 281] width 19 height 19
click at [414, 260] on button "AM" at bounding box center [414, 257] width 20 height 19
type input "5:00 PM"
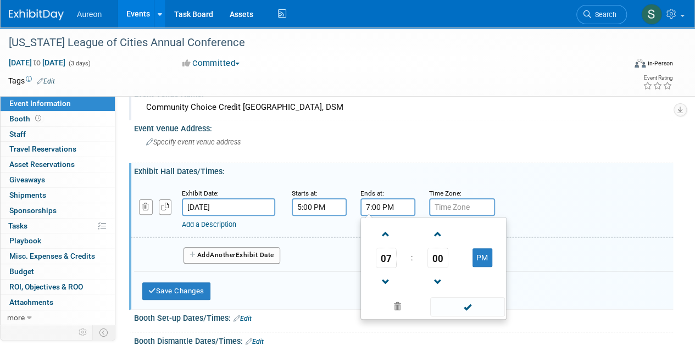
click at [398, 206] on input "7:00 PM" at bounding box center [387, 207] width 55 height 18
click at [384, 236] on span at bounding box center [385, 234] width 19 height 19
type input "8:00 PM"
click at [495, 166] on div "Exhibit Hall Dates/Times: Edit" at bounding box center [403, 170] width 539 height 14
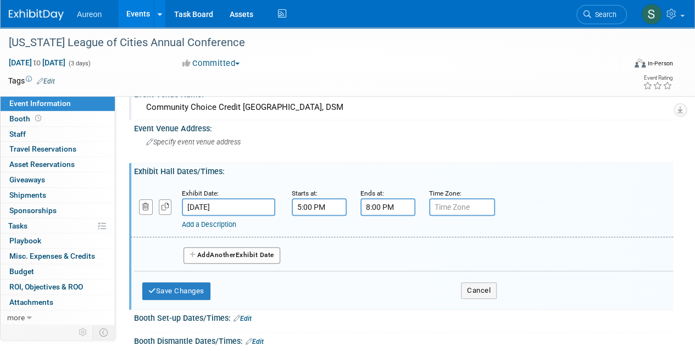
click at [482, 204] on input "text" at bounding box center [462, 207] width 66 height 18
click at [352, 244] on div "Add Another Exhibit Date" at bounding box center [403, 251] width 539 height 29
click at [236, 256] on span "Another" at bounding box center [223, 255] width 26 height 8
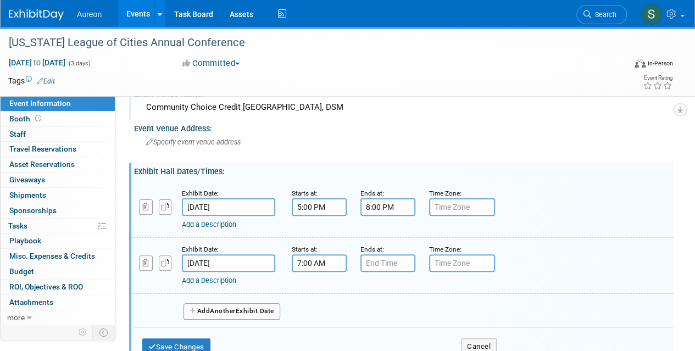
click at [316, 268] on input "7:00 AM" at bounding box center [319, 263] width 55 height 18
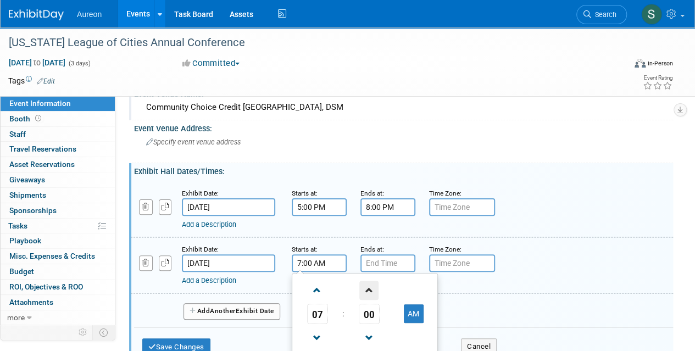
click at [369, 289] on span at bounding box center [368, 290] width 19 height 19
click at [369, 288] on span at bounding box center [368, 290] width 19 height 19
click at [370, 287] on span at bounding box center [368, 290] width 19 height 19
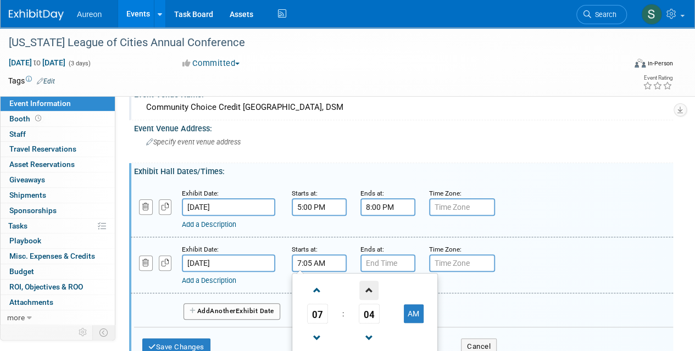
click at [370, 287] on span at bounding box center [368, 290] width 19 height 19
click at [371, 287] on span at bounding box center [368, 290] width 19 height 19
click at [372, 310] on span "07" at bounding box center [369, 314] width 21 height 20
click at [380, 321] on td "30" at bounding box center [382, 320] width 35 height 30
type input "7:30 AM"
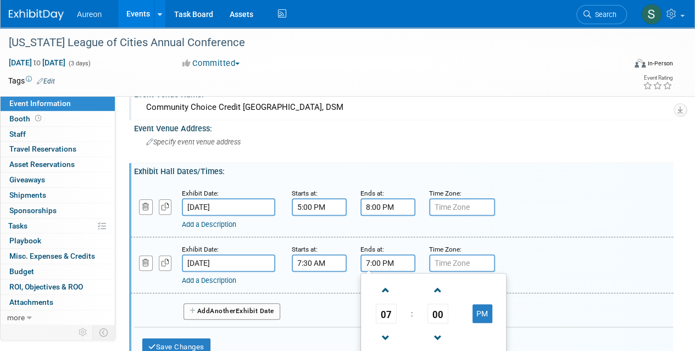
click at [384, 261] on input "7:00 PM" at bounding box center [387, 263] width 55 height 18
click at [382, 289] on span at bounding box center [385, 290] width 19 height 19
click at [448, 317] on span "00" at bounding box center [437, 314] width 21 height 20
click at [447, 322] on td "30" at bounding box center [450, 320] width 35 height 30
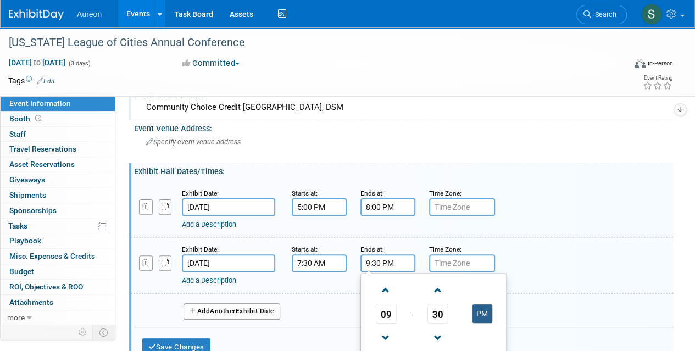
click at [481, 305] on button "PM" at bounding box center [482, 313] width 20 height 19
type input "9:30 AM"
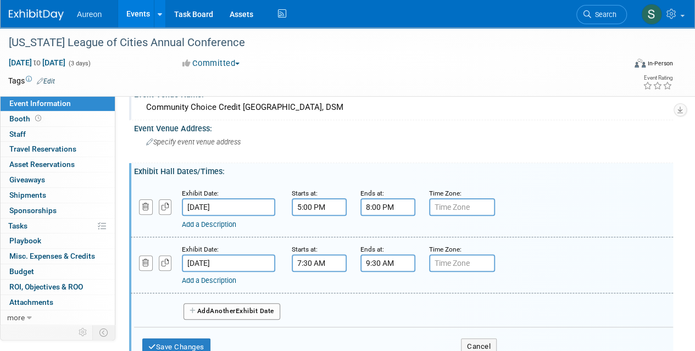
click at [579, 261] on div "Add a Description Description:" at bounding box center [401, 264] width 559 height 42
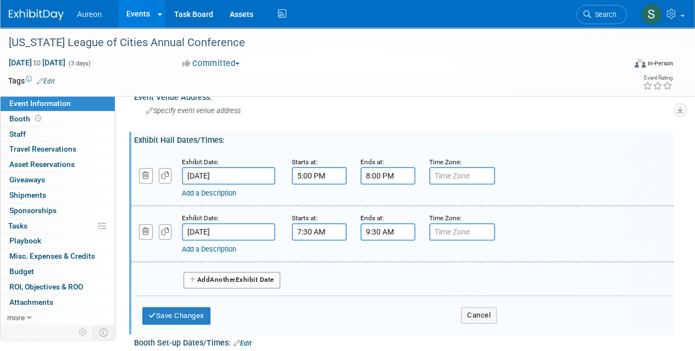
scroll to position [110, 0]
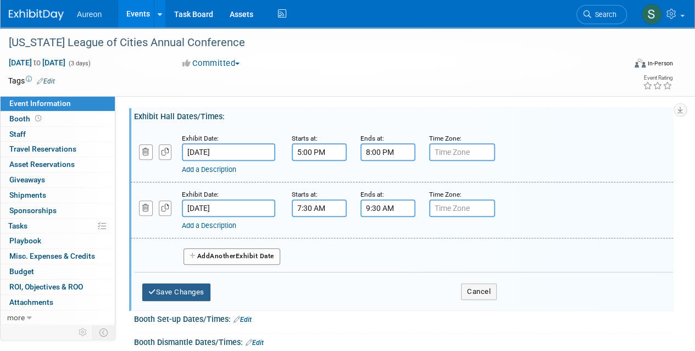
click at [209, 299] on div "Save Changes Cancel" at bounding box center [319, 289] width 354 height 34
click at [158, 286] on button "Save Changes" at bounding box center [176, 292] width 68 height 18
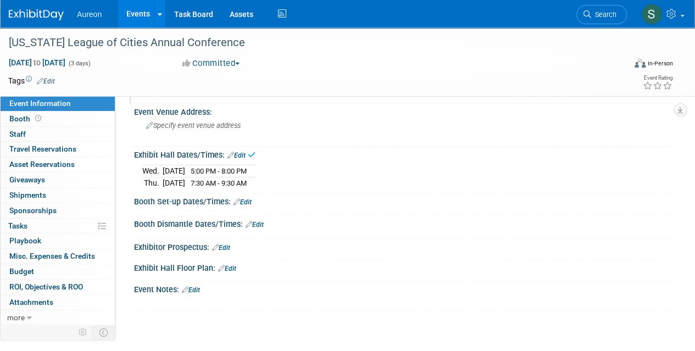
scroll to position [55, 0]
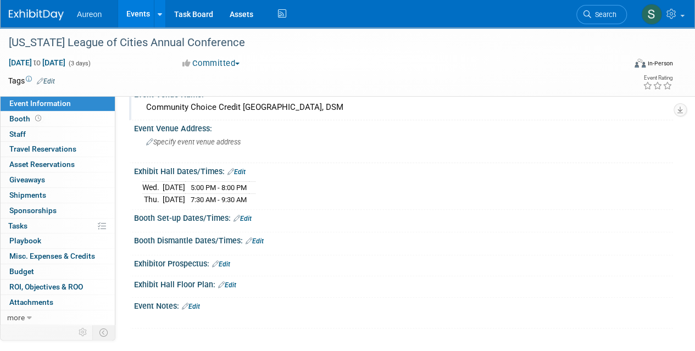
click at [252, 218] on link "Edit" at bounding box center [242, 219] width 18 height 8
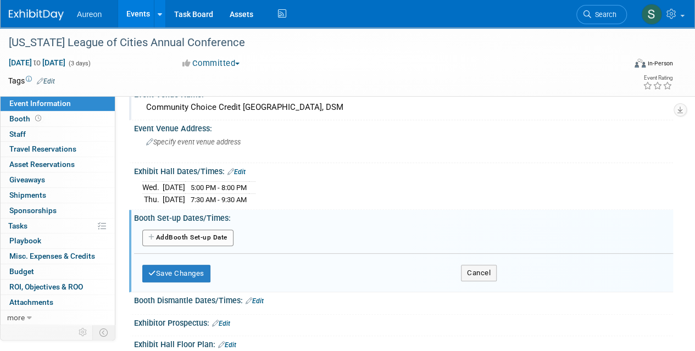
click at [218, 239] on button "Add Another Booth Set-up Date" at bounding box center [187, 238] width 91 height 16
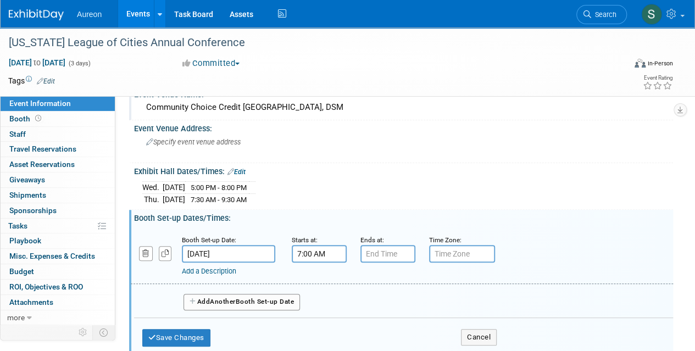
click at [330, 248] on input "7:00 AM" at bounding box center [319, 254] width 55 height 18
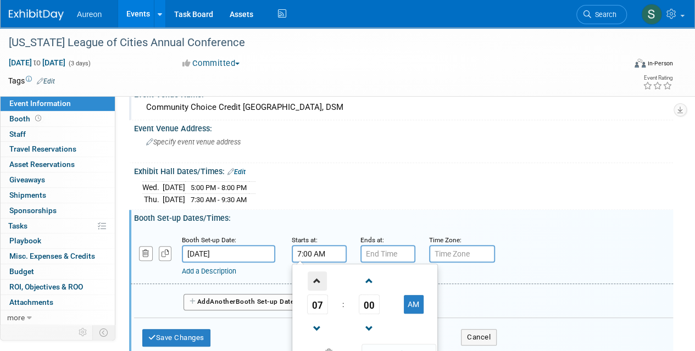
click at [325, 278] on span at bounding box center [317, 280] width 19 height 19
click at [325, 277] on span at bounding box center [317, 280] width 19 height 19
type input "11:00 AM"
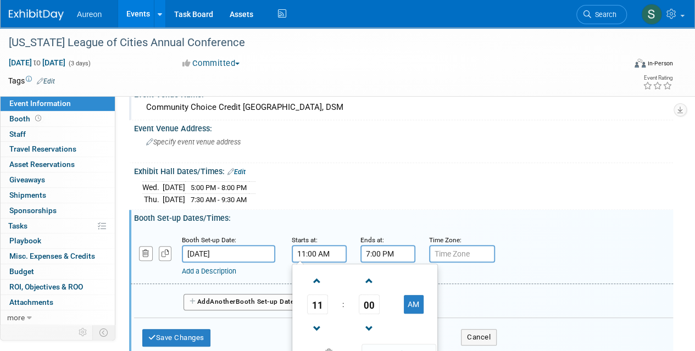
click at [378, 249] on input "7:00 PM" at bounding box center [387, 254] width 55 height 18
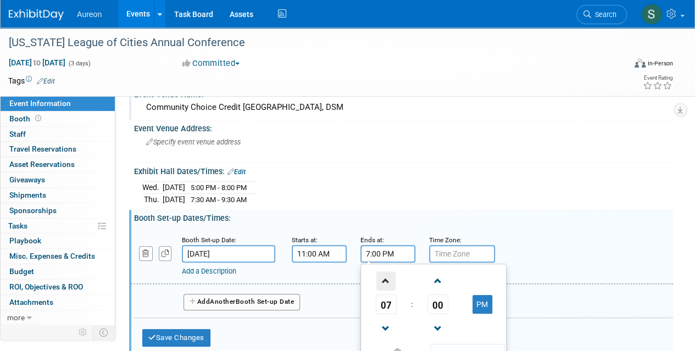
click at [387, 274] on span at bounding box center [385, 280] width 19 height 19
click at [387, 275] on span at bounding box center [385, 280] width 19 height 19
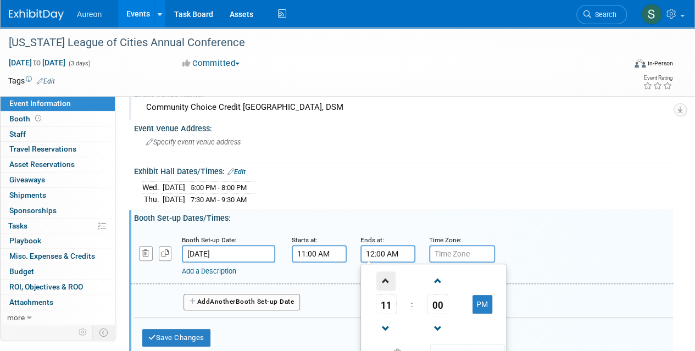
click at [387, 275] on span at bounding box center [385, 280] width 19 height 19
click at [487, 303] on button "AM" at bounding box center [482, 304] width 20 height 19
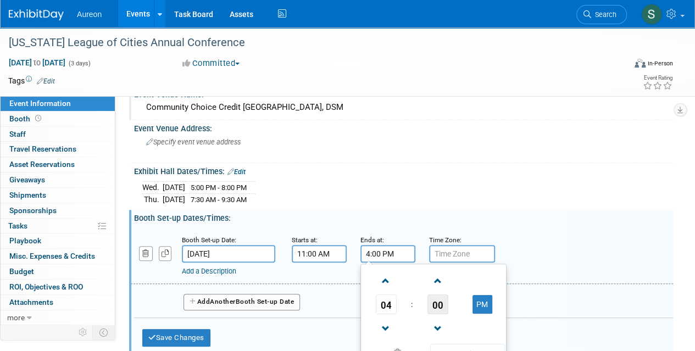
click at [446, 304] on span "00" at bounding box center [437, 304] width 21 height 20
click at [453, 320] on td "30" at bounding box center [450, 311] width 35 height 30
type input "4:30 PM"
click at [528, 252] on div "Add a Description Description:" at bounding box center [401, 255] width 559 height 42
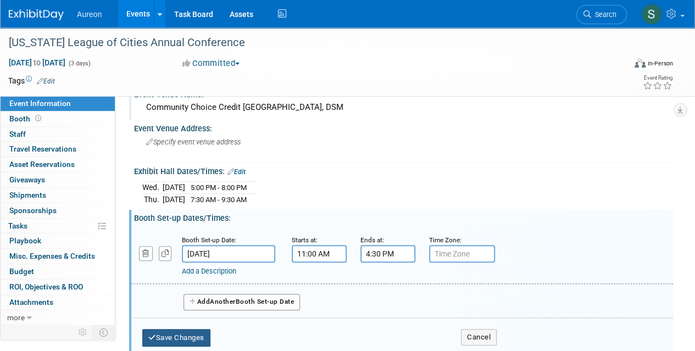
click at [194, 337] on button "Save Changes" at bounding box center [176, 338] width 68 height 18
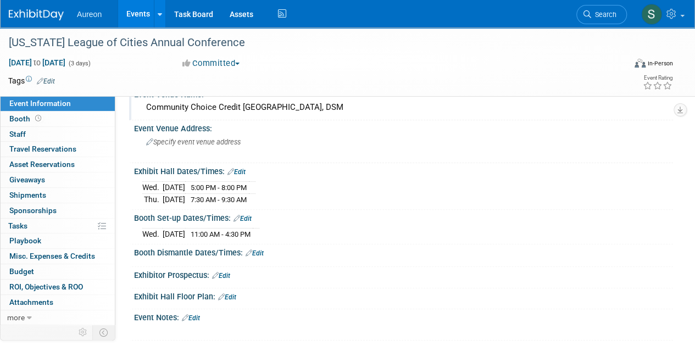
click at [263, 249] on link "Edit" at bounding box center [255, 253] width 18 height 8
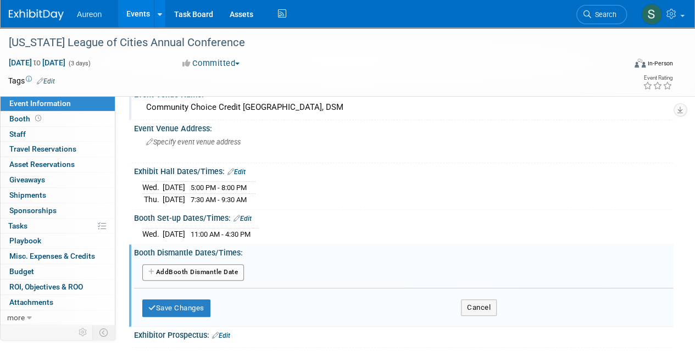
click at [205, 277] on button "Add Another Booth Dismantle Date" at bounding box center [193, 272] width 102 height 16
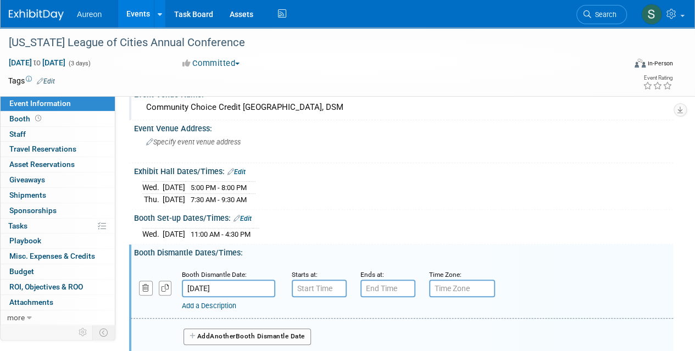
click at [254, 283] on input "[DATE]" at bounding box center [228, 289] width 93 height 18
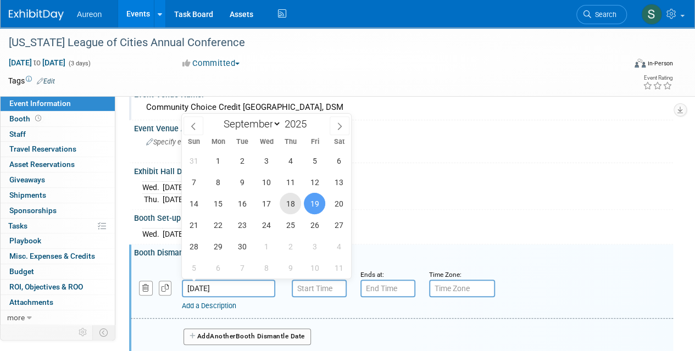
click at [293, 204] on span "18" at bounding box center [290, 203] width 21 height 21
type input "[DATE]"
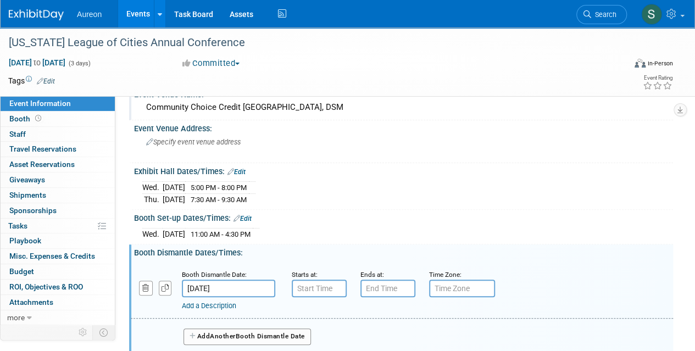
click at [337, 272] on div "Starts at:" at bounding box center [318, 274] width 52 height 11
click at [321, 291] on input "7:00 AM" at bounding box center [319, 289] width 55 height 18
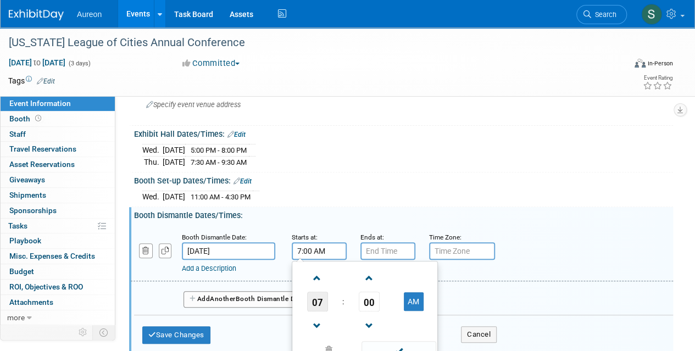
scroll to position [110, 0]
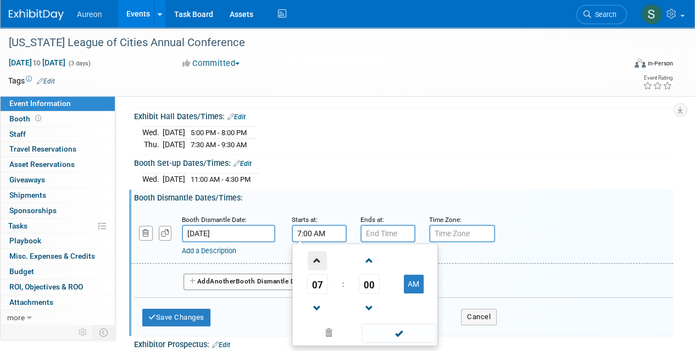
click at [317, 254] on span at bounding box center [317, 260] width 19 height 19
click at [316, 255] on span at bounding box center [317, 260] width 19 height 19
click at [371, 283] on span "00" at bounding box center [369, 284] width 21 height 20
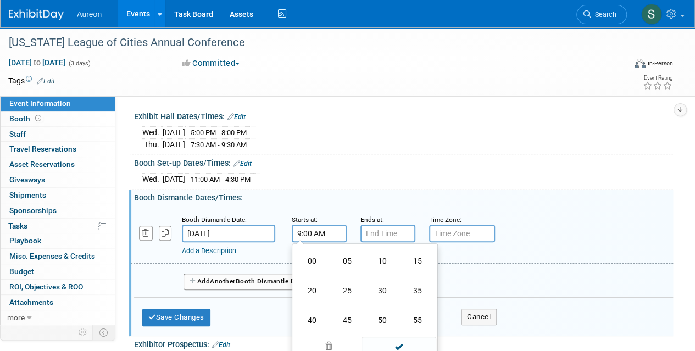
click at [378, 286] on td "30" at bounding box center [382, 291] width 35 height 30
type input "9:30 AM"
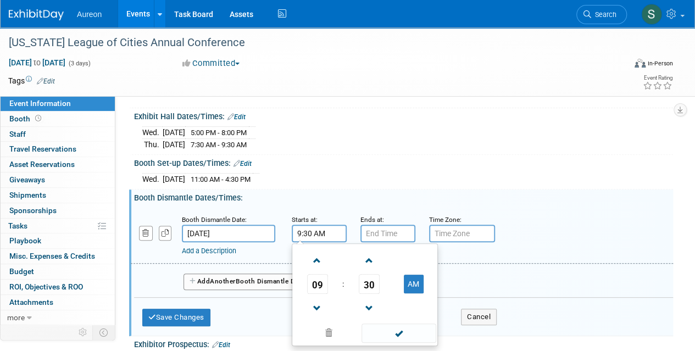
click at [491, 286] on div "Add Another Booth Dismantle Date" at bounding box center [403, 278] width 539 height 29
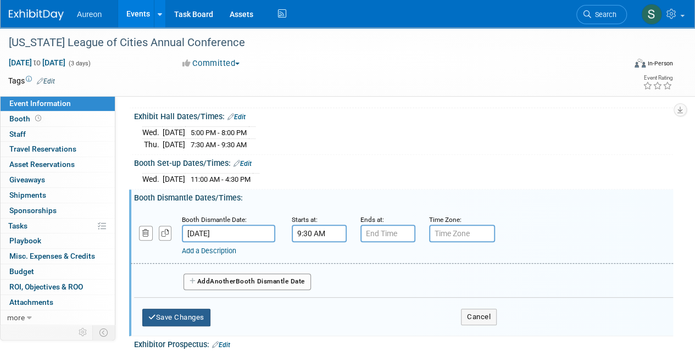
click at [189, 311] on button "Save Changes" at bounding box center [176, 318] width 68 height 18
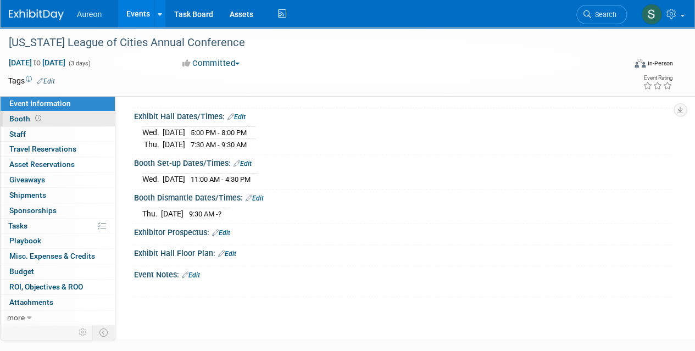
click at [74, 116] on link "Booth" at bounding box center [58, 119] width 114 height 15
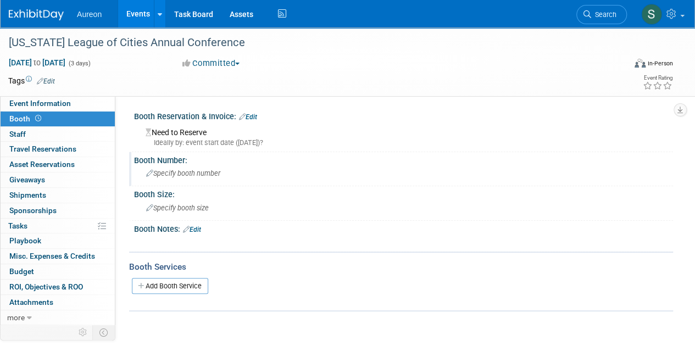
click at [169, 183] on div "Specify booth number" at bounding box center [403, 174] width 539 height 18
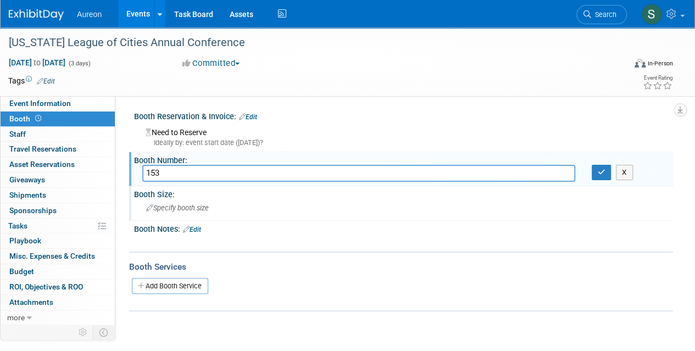
type input "153"
click at [178, 201] on div "Specify booth size" at bounding box center [403, 207] width 522 height 17
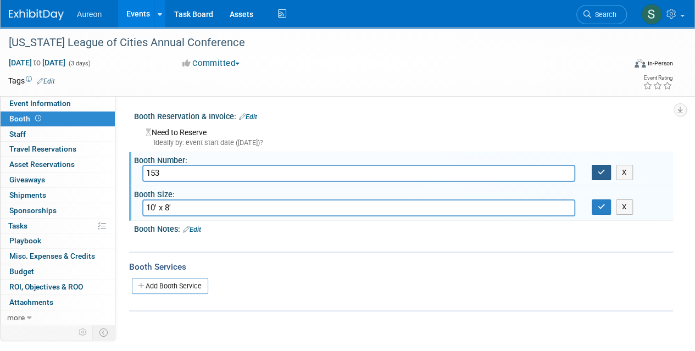
type input "10' x 8'"
click at [602, 174] on icon "button" at bounding box center [602, 172] width 8 height 7
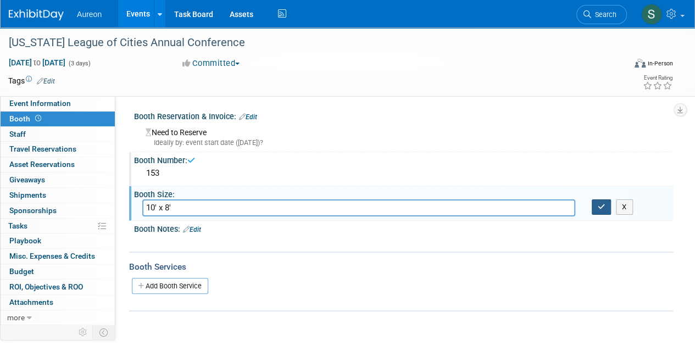
click at [601, 206] on icon "button" at bounding box center [602, 206] width 8 height 7
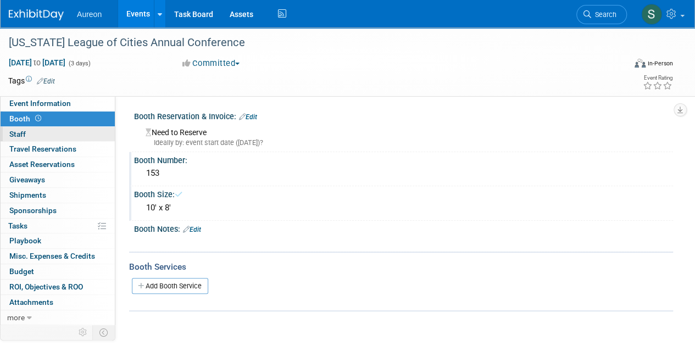
click at [32, 136] on link "0 Staff 0" at bounding box center [58, 134] width 114 height 15
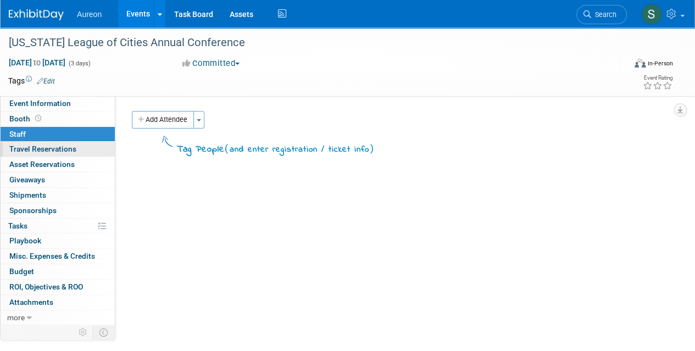
click at [32, 149] on span "Travel Reservations 0" at bounding box center [42, 148] width 67 height 9
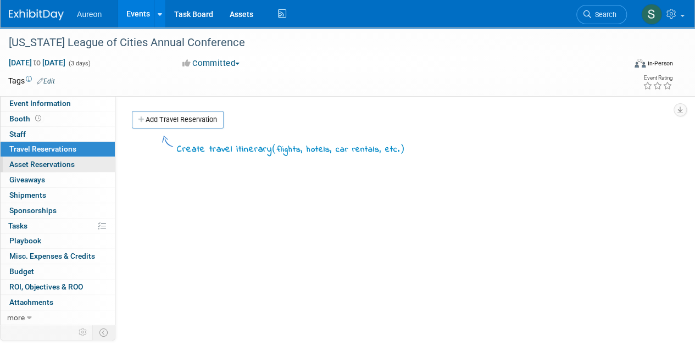
click at [18, 163] on span "Asset Reservations 0" at bounding box center [41, 164] width 65 height 9
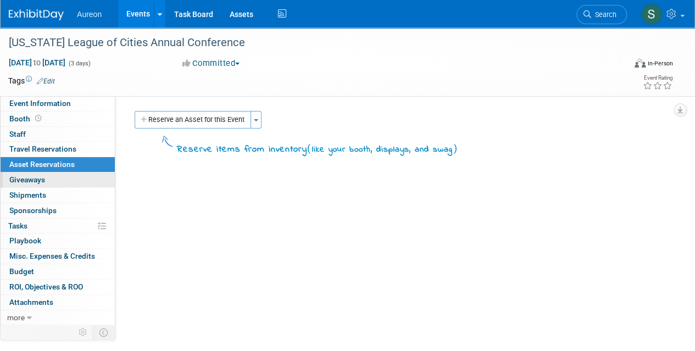
click at [20, 179] on span "Giveaways 0" at bounding box center [27, 179] width 36 height 9
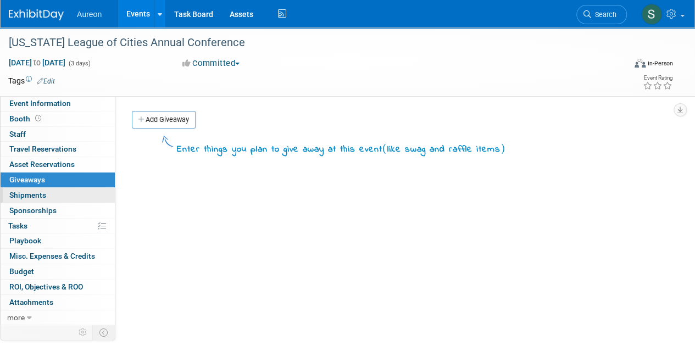
click at [58, 191] on link "0 Shipments 0" at bounding box center [58, 195] width 114 height 15
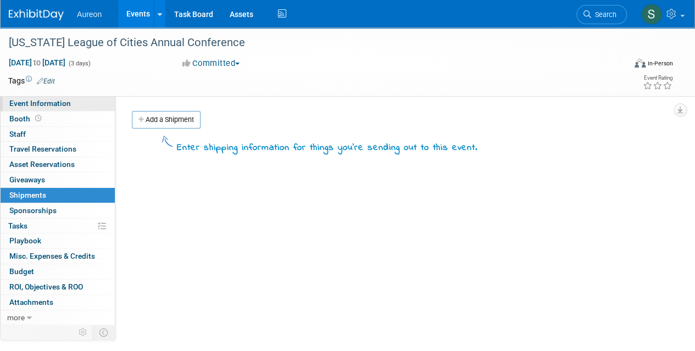
click at [76, 104] on link "Event Information" at bounding box center [58, 103] width 114 height 15
